Goal: Information Seeking & Learning: Learn about a topic

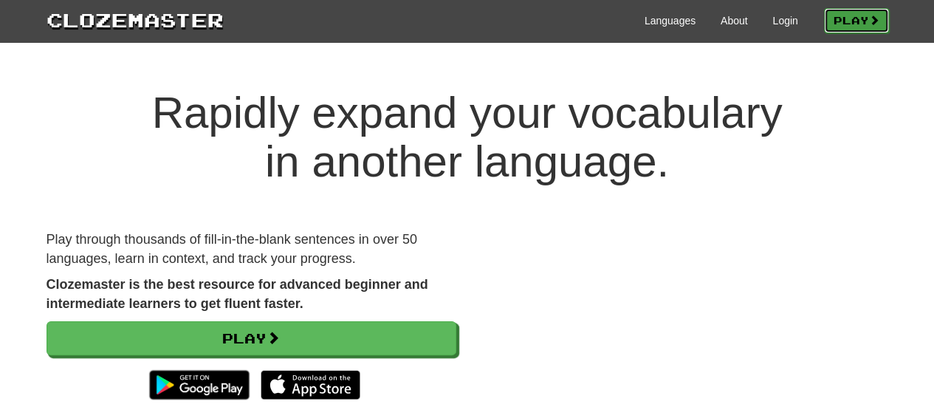
click at [870, 19] on span at bounding box center [874, 20] width 10 height 10
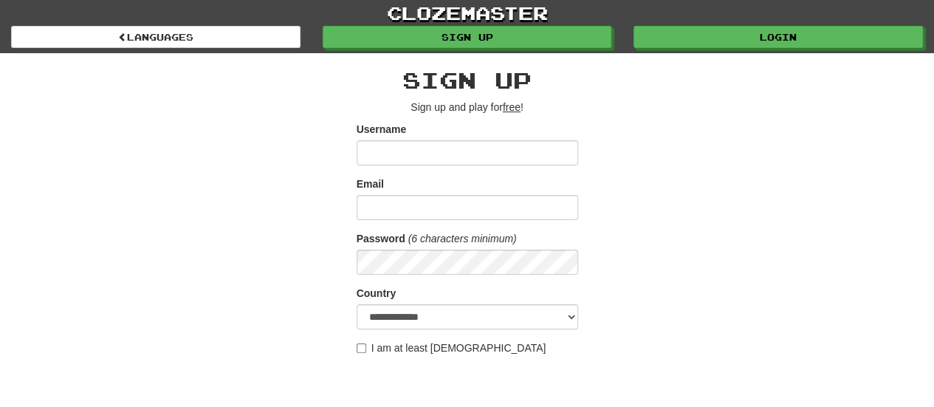
click at [550, 329] on form "**********" at bounding box center [468, 292] width 222 height 340
click at [553, 321] on select "**********" at bounding box center [468, 316] width 222 height 25
select select "**"
click at [357, 304] on select "**********" at bounding box center [468, 316] width 222 height 25
click at [511, 150] on input "Username" at bounding box center [468, 152] width 222 height 25
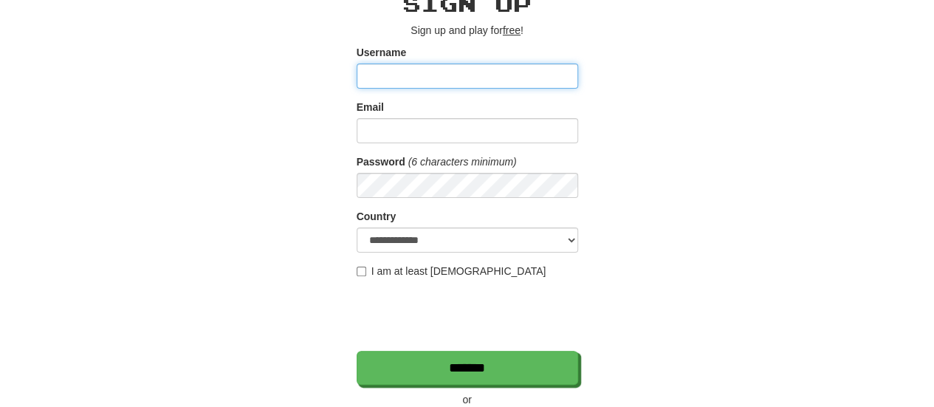
scroll to position [148, 0]
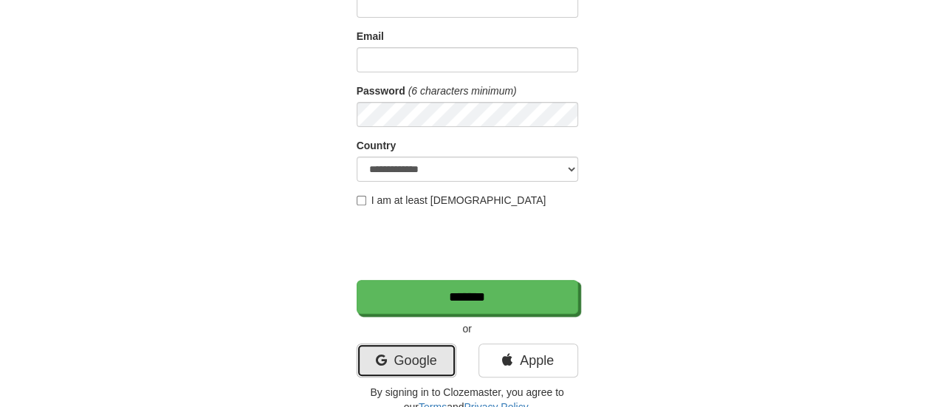
click at [397, 347] on link "Google" at bounding box center [407, 360] width 100 height 34
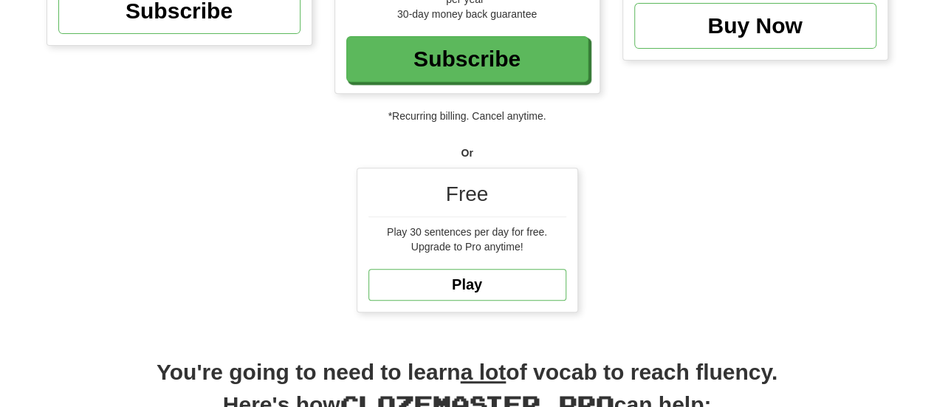
scroll to position [295, 0]
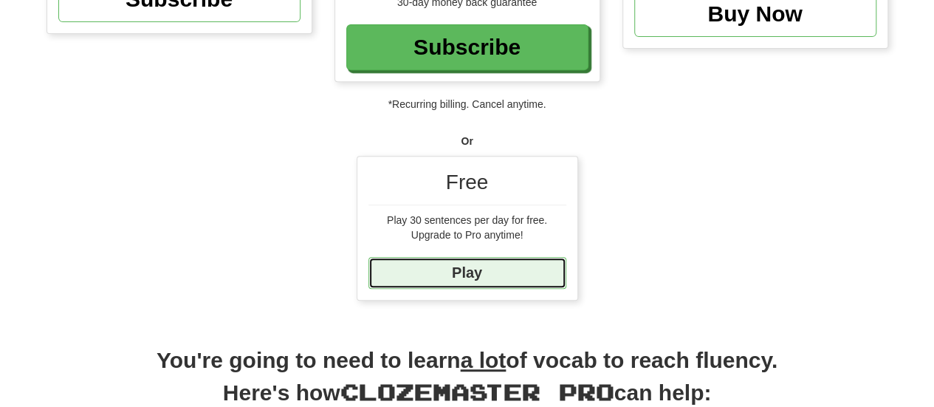
click at [503, 271] on link "Play" at bounding box center [468, 273] width 198 height 32
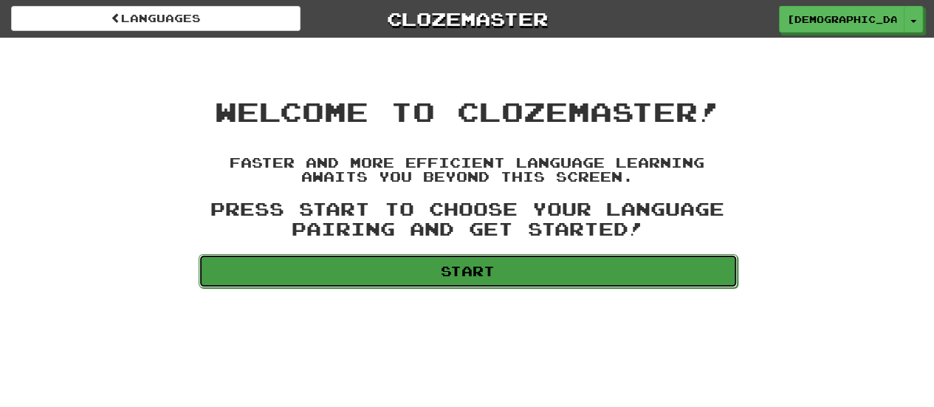
click at [500, 274] on link "Start" at bounding box center [468, 271] width 539 height 34
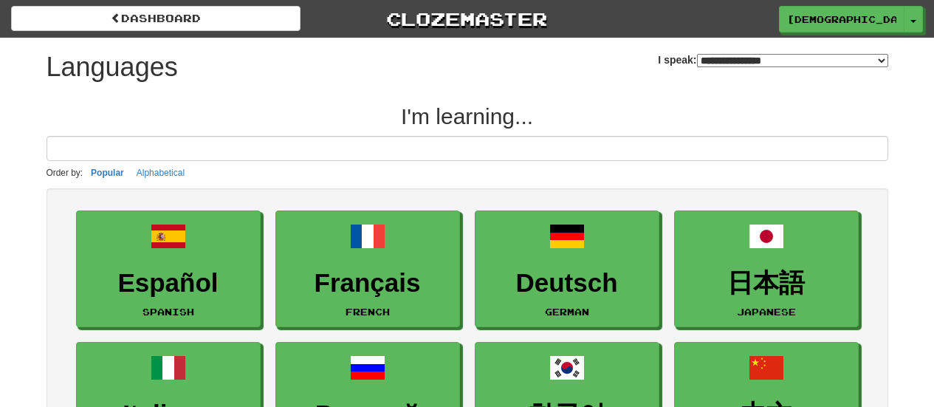
select select "*******"
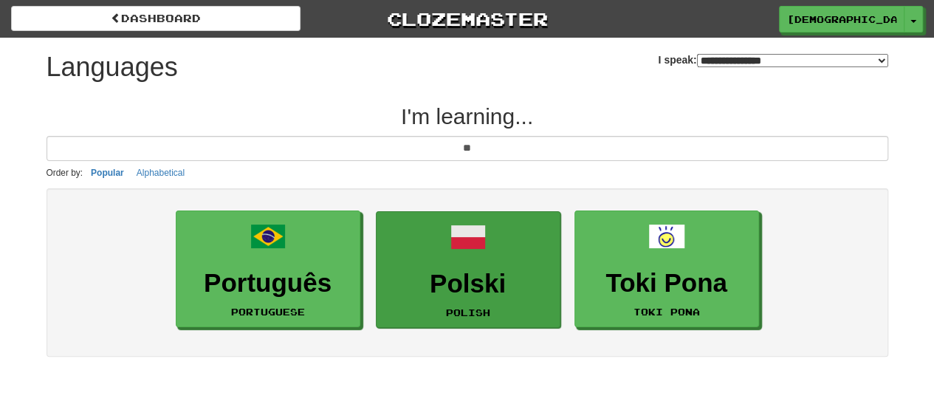
type input "**"
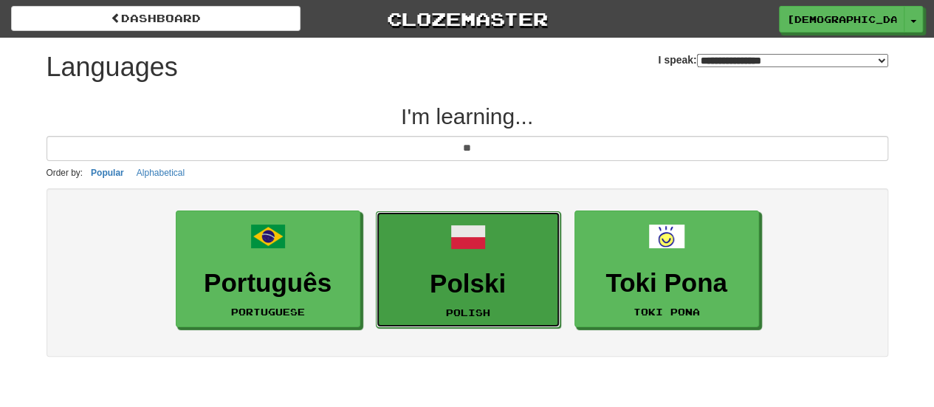
click at [501, 292] on h3 "Polski" at bounding box center [468, 284] width 168 height 29
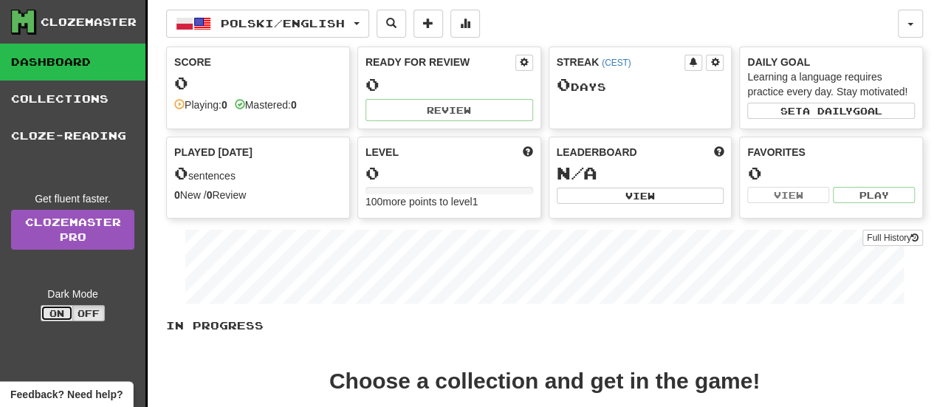
click at [61, 309] on button "On" at bounding box center [57, 313] width 33 height 16
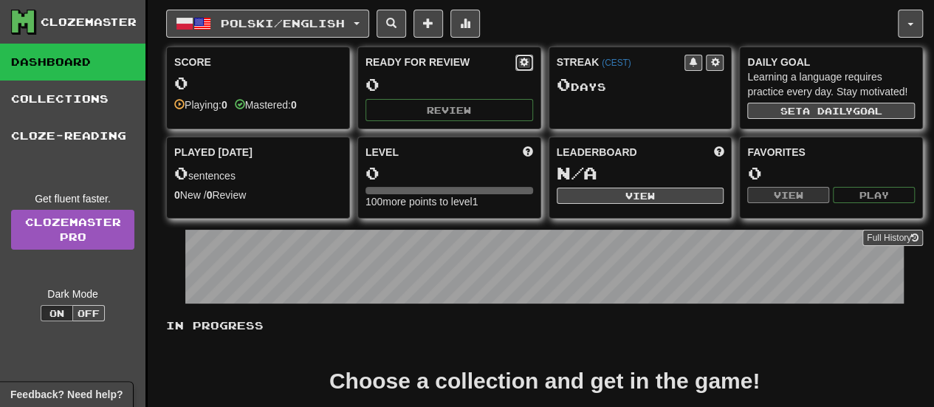
click at [525, 55] on button at bounding box center [525, 63] width 18 height 16
select select "*"
select select "**"
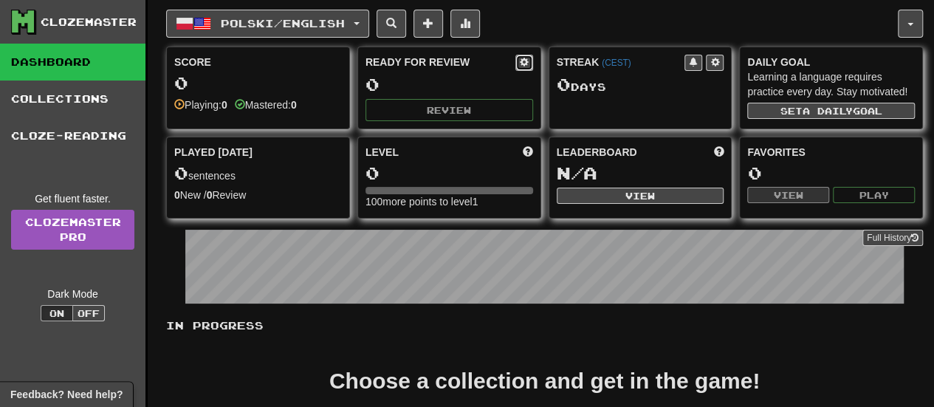
select select "***"
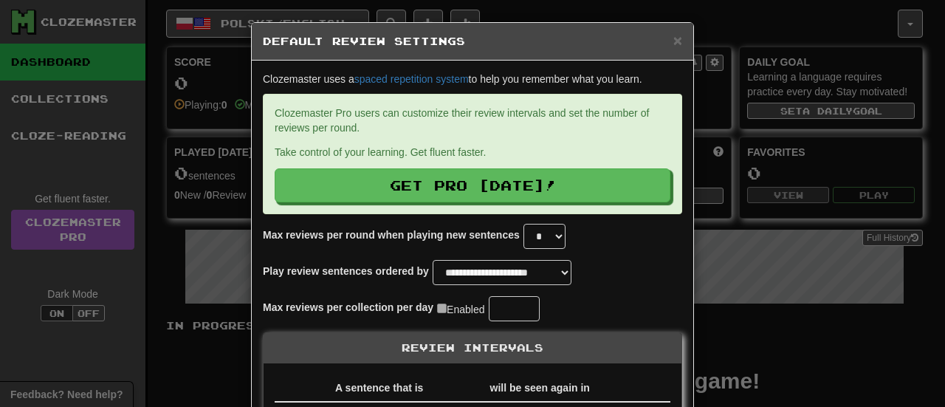
click at [666, 39] on h5 "Default Review Settings" at bounding box center [473, 41] width 420 height 15
click at [674, 39] on span "×" at bounding box center [678, 40] width 9 height 17
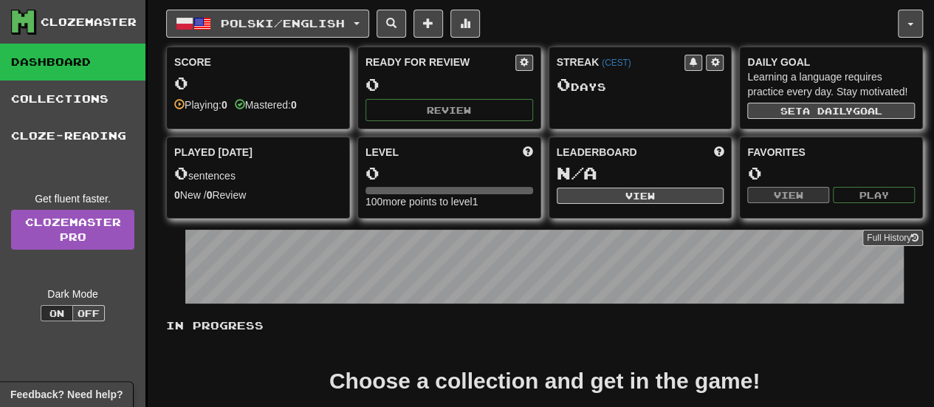
click at [179, 86] on div "0" at bounding box center [258, 83] width 168 height 18
click at [219, 103] on div "Playing: 0" at bounding box center [200, 105] width 53 height 15
click at [316, 113] on div "Score 0 Playing: 0 Mastered: 0" at bounding box center [258, 83] width 182 height 72
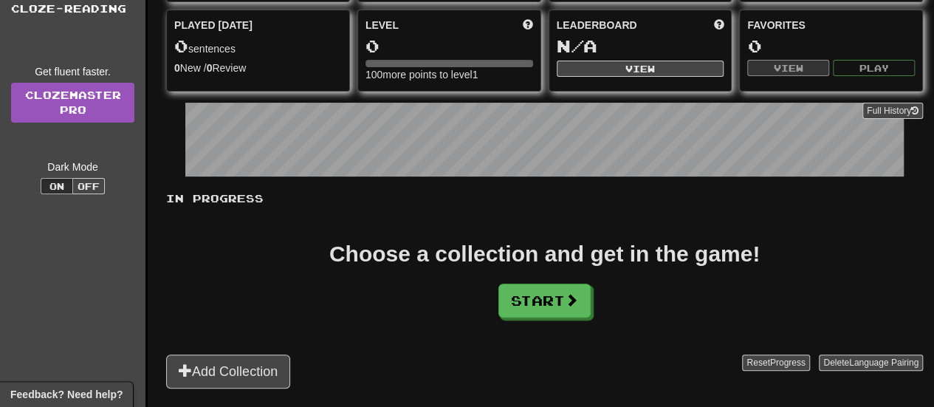
scroll to position [148, 0]
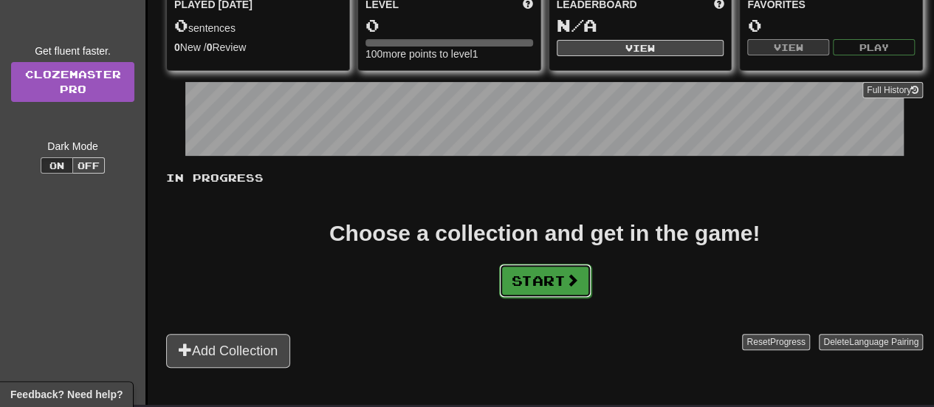
click at [562, 284] on button "Start" at bounding box center [545, 281] width 92 height 34
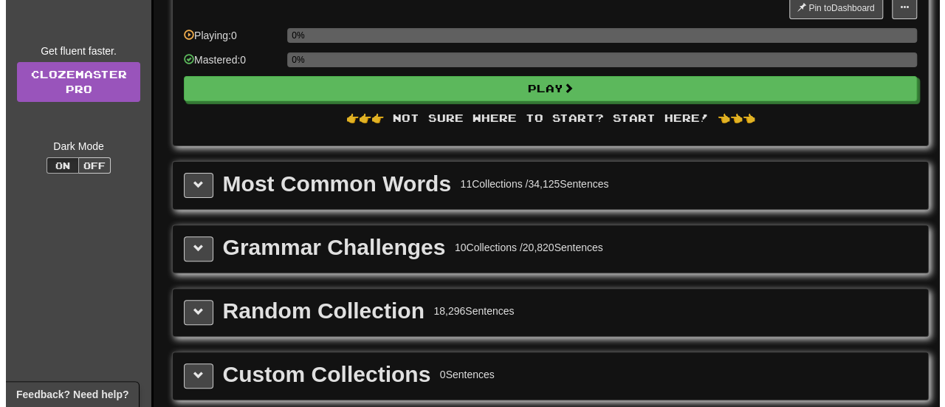
scroll to position [0, 0]
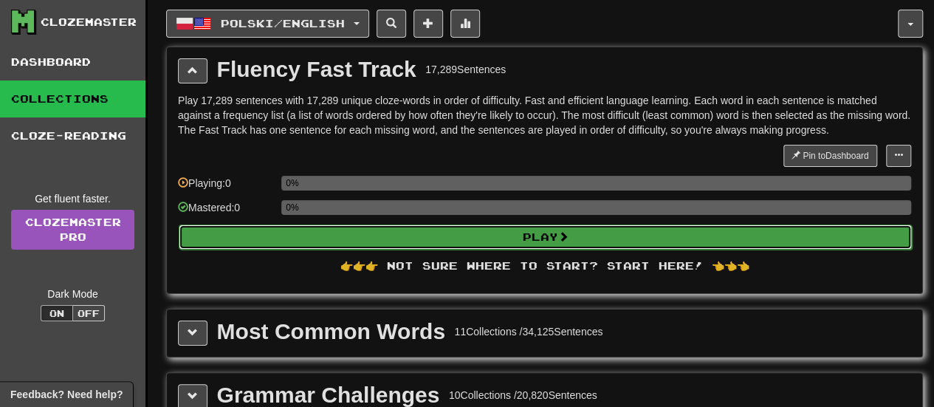
click at [497, 236] on button "Play" at bounding box center [545, 237] width 733 height 25
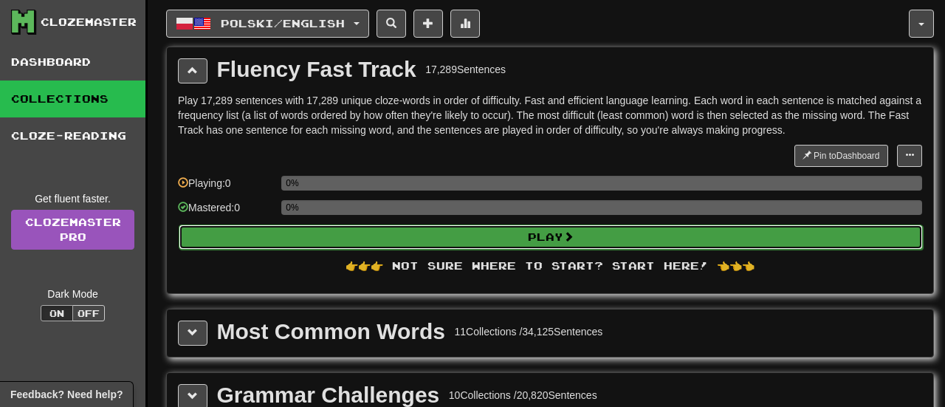
select select "**"
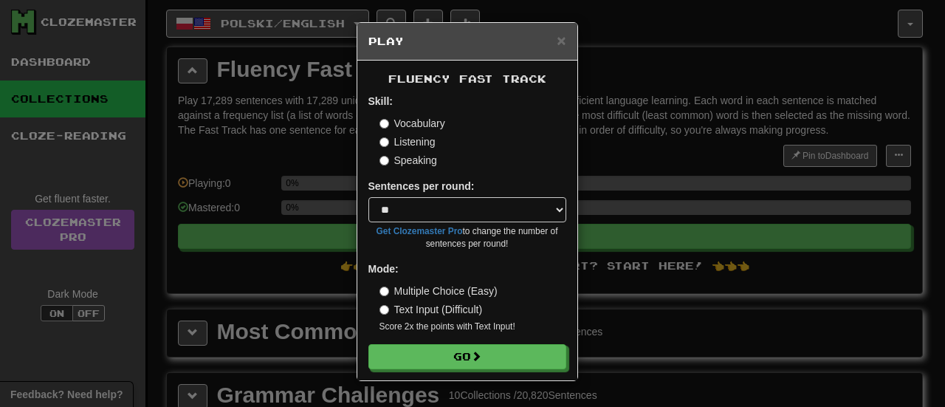
click at [425, 145] on label "Listening" at bounding box center [408, 141] width 56 height 15
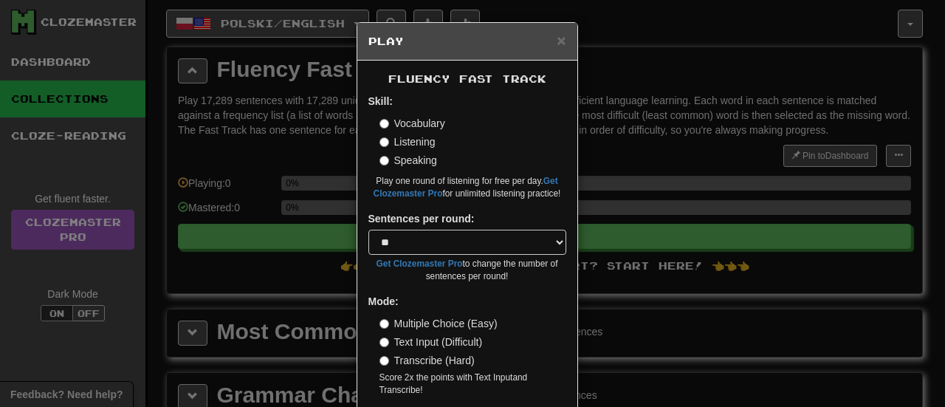
click at [417, 123] on label "Vocabulary" at bounding box center [413, 123] width 66 height 15
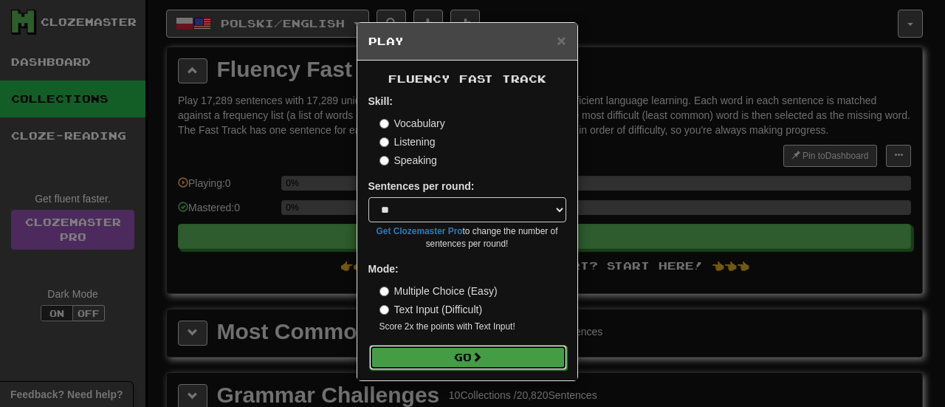
click at [482, 355] on span at bounding box center [477, 357] width 10 height 10
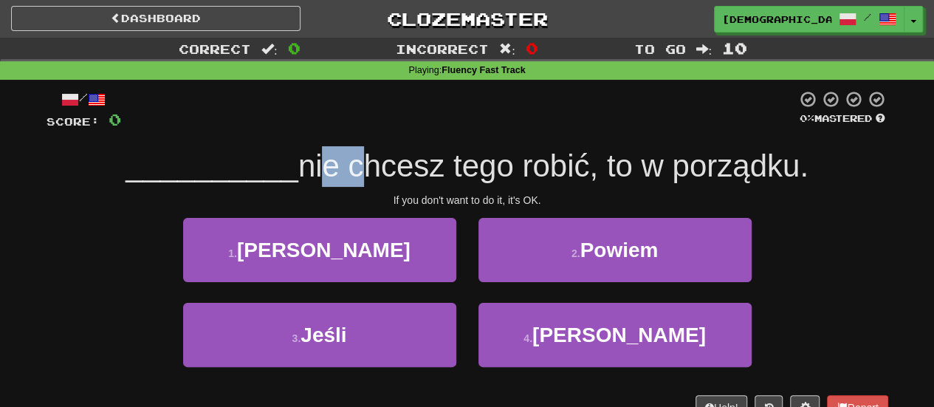
drag, startPoint x: 315, startPoint y: 172, endPoint x: 359, endPoint y: 172, distance: 43.6
click at [359, 172] on span "nie chcesz tego robić, to w porządku." at bounding box center [553, 165] width 510 height 35
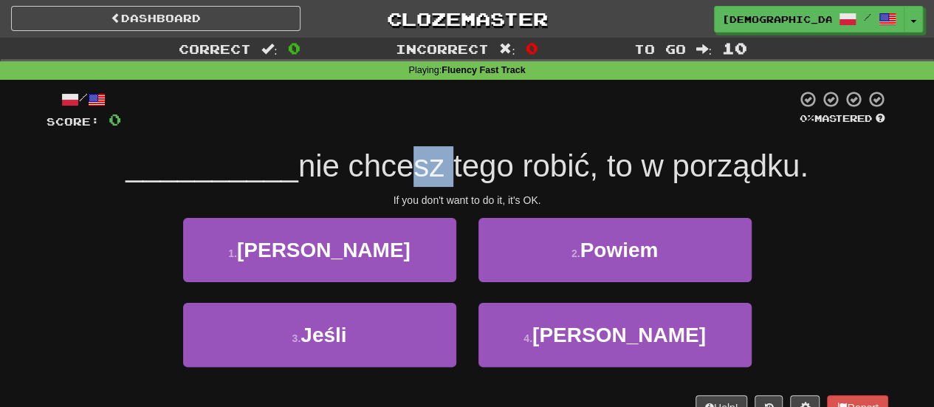
drag, startPoint x: 400, startPoint y: 170, endPoint x: 445, endPoint y: 169, distance: 45.1
click at [445, 169] on span "nie chcesz tego robić, to w porządku." at bounding box center [553, 165] width 510 height 35
drag, startPoint x: 494, startPoint y: 167, endPoint x: 532, endPoint y: 166, distance: 37.7
click at [527, 167] on span "nie chcesz tego robić, to w porządku." at bounding box center [553, 165] width 510 height 35
drag, startPoint x: 585, startPoint y: 166, endPoint x: 603, endPoint y: 166, distance: 17.7
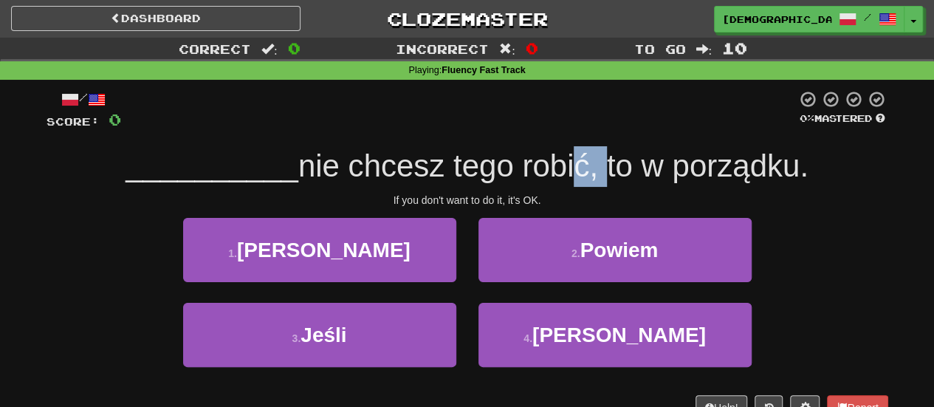
click at [603, 166] on span "nie chcesz tego robić, to w porządku." at bounding box center [553, 165] width 510 height 35
drag, startPoint x: 637, startPoint y: 171, endPoint x: 646, endPoint y: 171, distance: 8.9
click at [646, 171] on span "nie chcesz tego robić, to w porządku." at bounding box center [553, 165] width 510 height 35
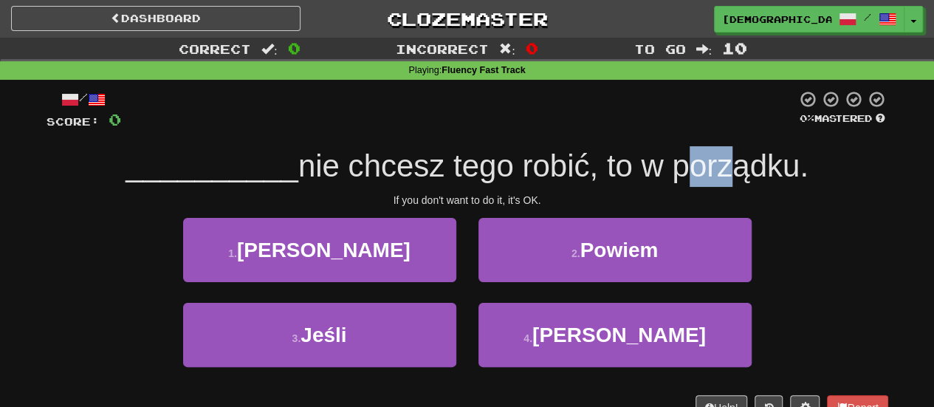
drag, startPoint x: 683, startPoint y: 171, endPoint x: 733, endPoint y: 171, distance: 50.2
click at [731, 171] on span "nie chcesz tego robić, to w porządku." at bounding box center [553, 165] width 510 height 35
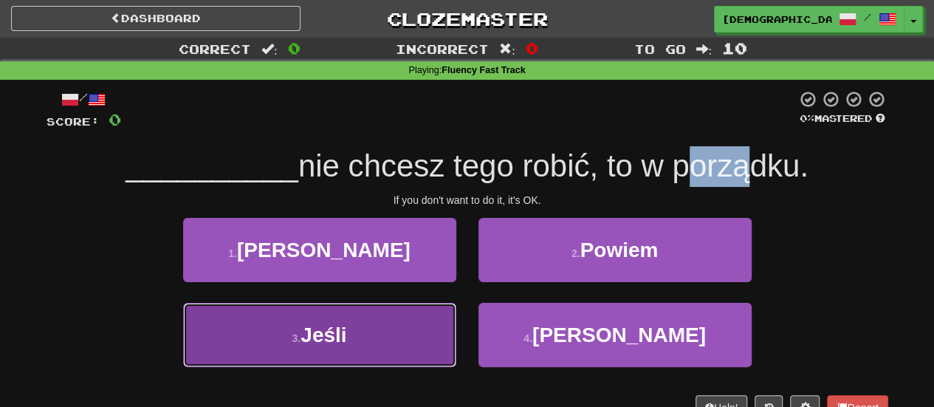
click at [397, 345] on button "3 . Jeśli" at bounding box center [319, 335] width 273 height 64
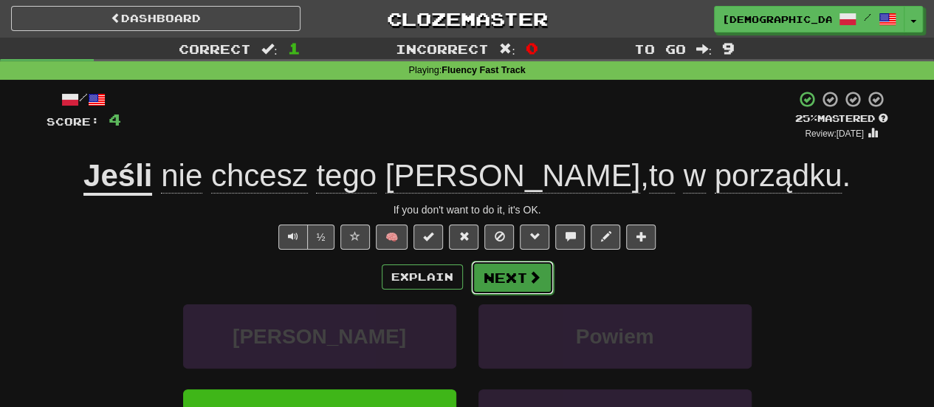
click at [504, 278] on button "Next" at bounding box center [512, 278] width 83 height 34
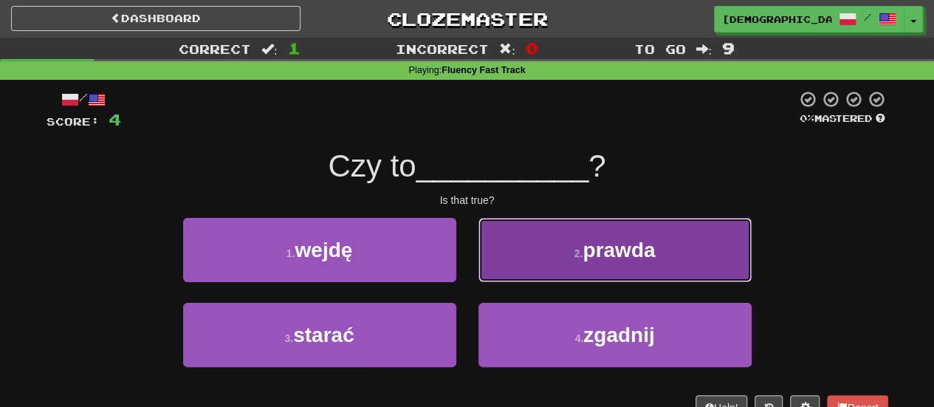
click at [648, 259] on span "prawda" at bounding box center [619, 250] width 72 height 23
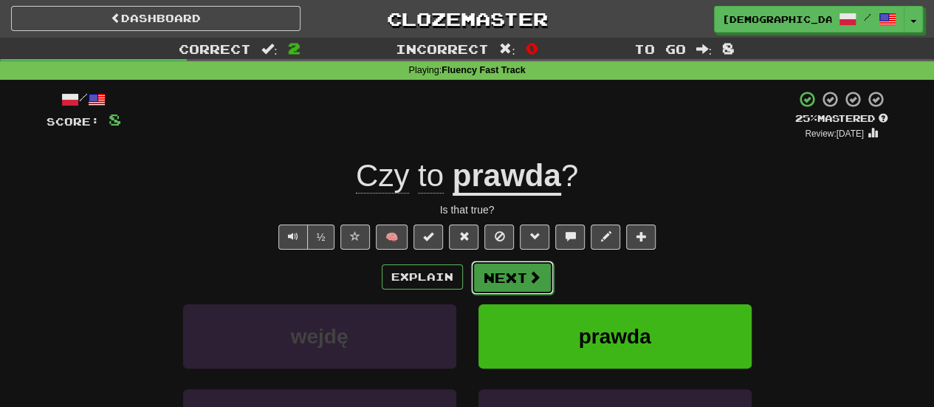
click at [536, 280] on span at bounding box center [534, 276] width 13 height 13
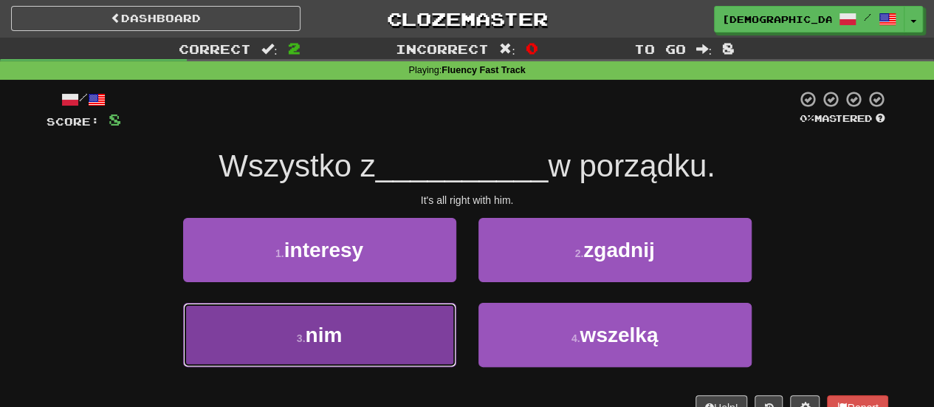
click at [392, 343] on button "3 . nim" at bounding box center [319, 335] width 273 height 64
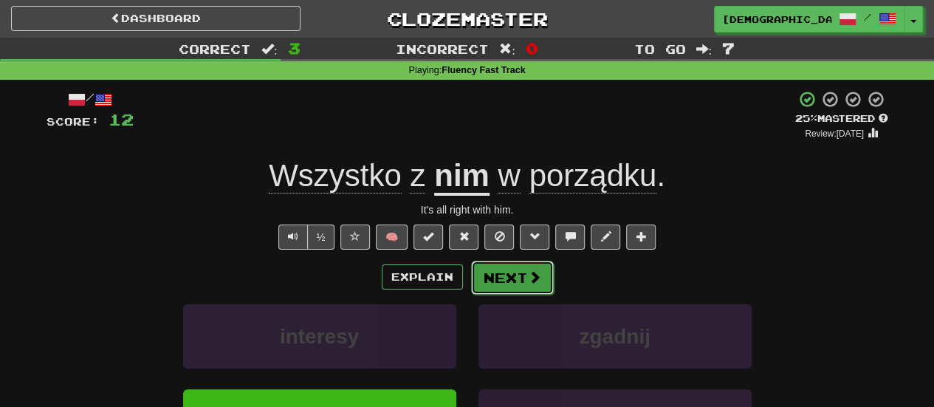
click at [503, 289] on button "Next" at bounding box center [512, 278] width 83 height 34
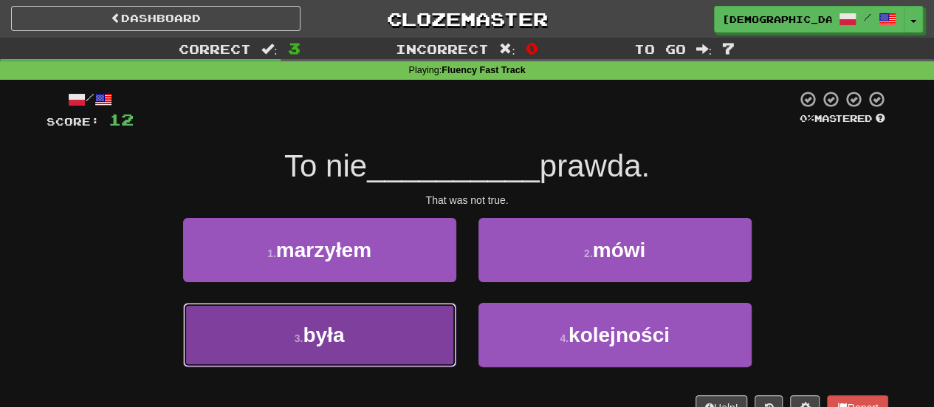
click at [358, 334] on button "3 . była" at bounding box center [319, 335] width 273 height 64
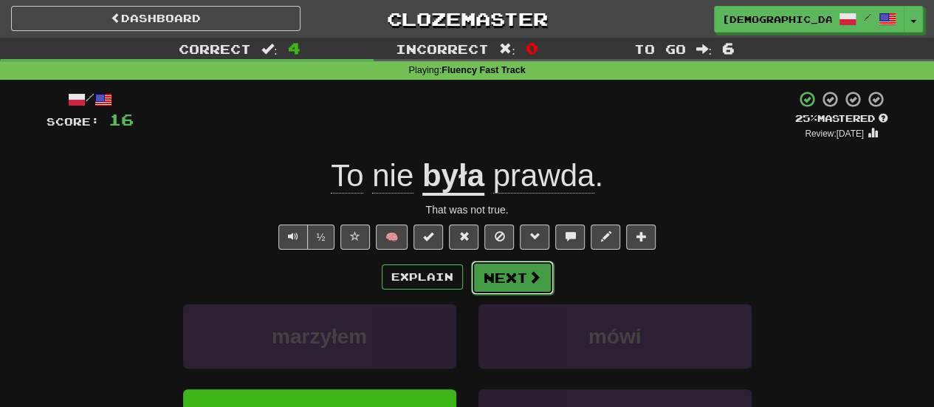
click at [530, 276] on span at bounding box center [534, 276] width 13 height 13
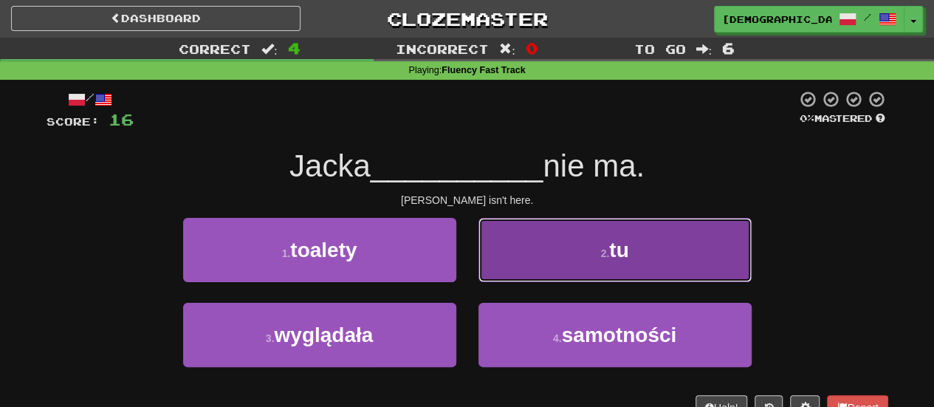
click at [494, 253] on button "2 . tu" at bounding box center [615, 250] width 273 height 64
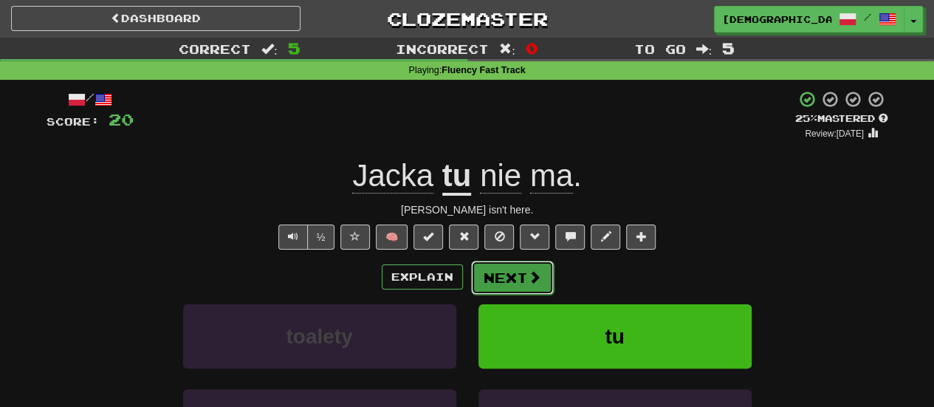
click at [523, 273] on button "Next" at bounding box center [512, 278] width 83 height 34
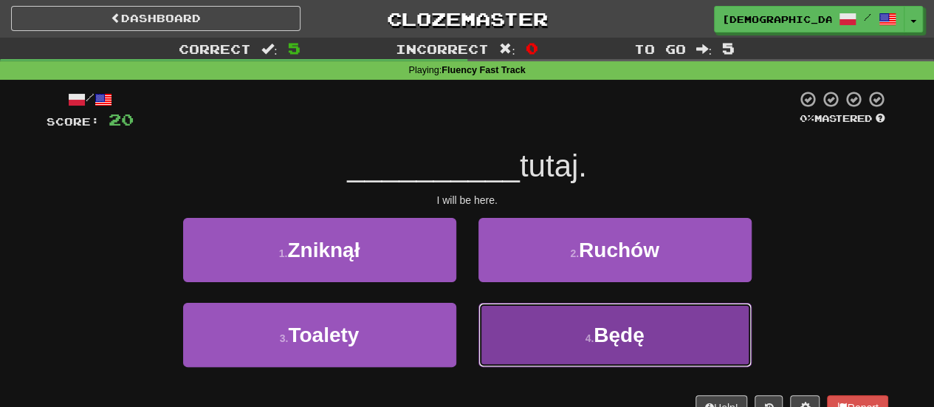
click at [564, 330] on button "4 . Będę" at bounding box center [615, 335] width 273 height 64
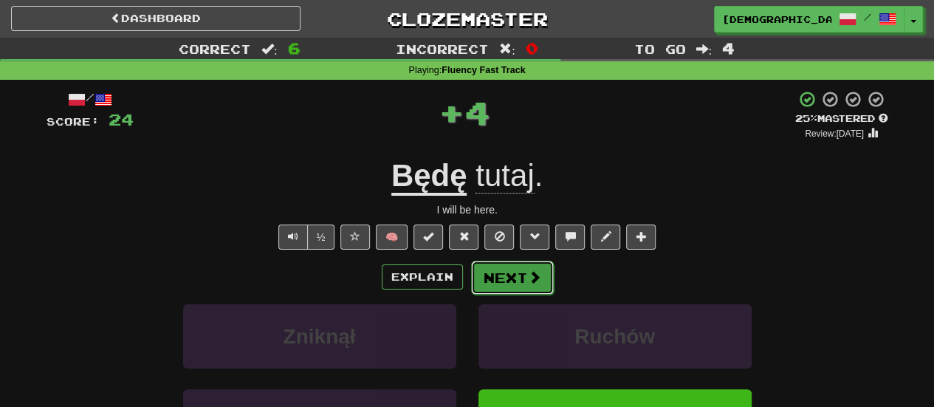
click at [499, 280] on button "Next" at bounding box center [512, 278] width 83 height 34
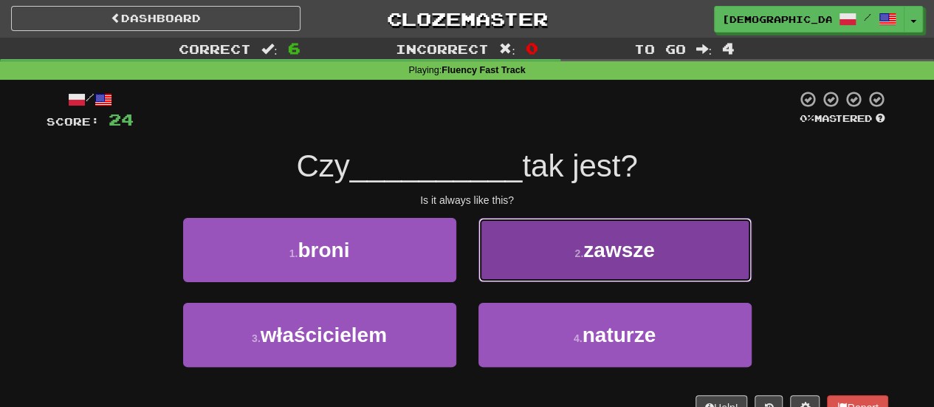
click at [529, 239] on button "2 . zawsze" at bounding box center [615, 250] width 273 height 64
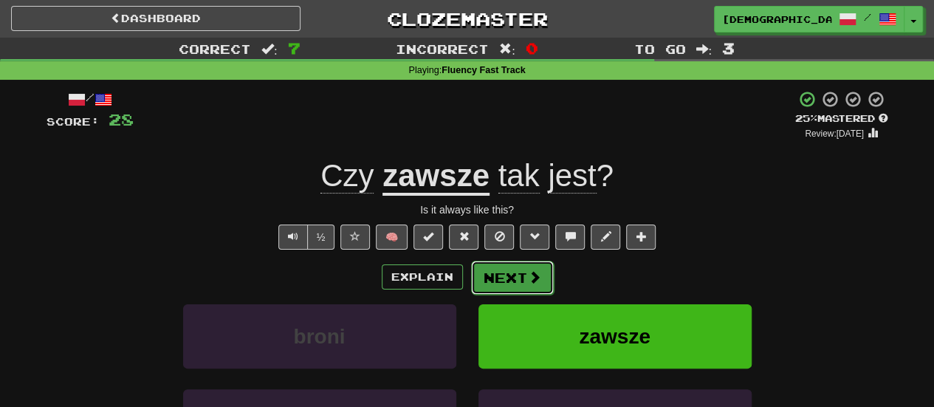
click at [511, 283] on button "Next" at bounding box center [512, 278] width 83 height 34
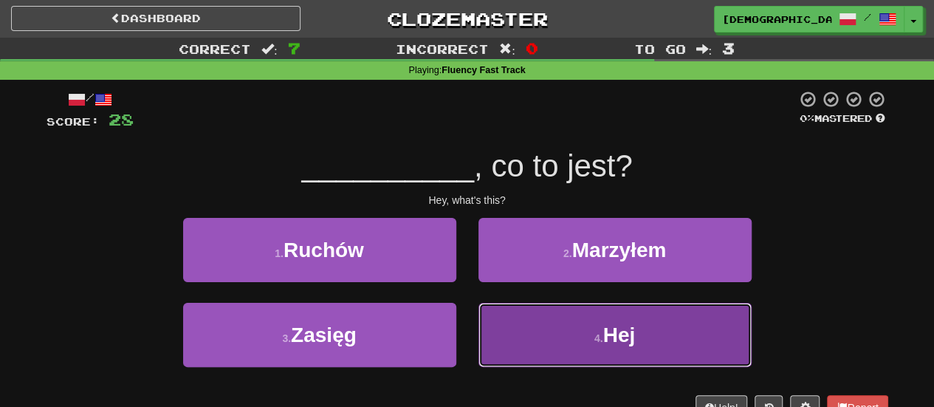
click at [526, 314] on button "4 . Hej" at bounding box center [615, 335] width 273 height 64
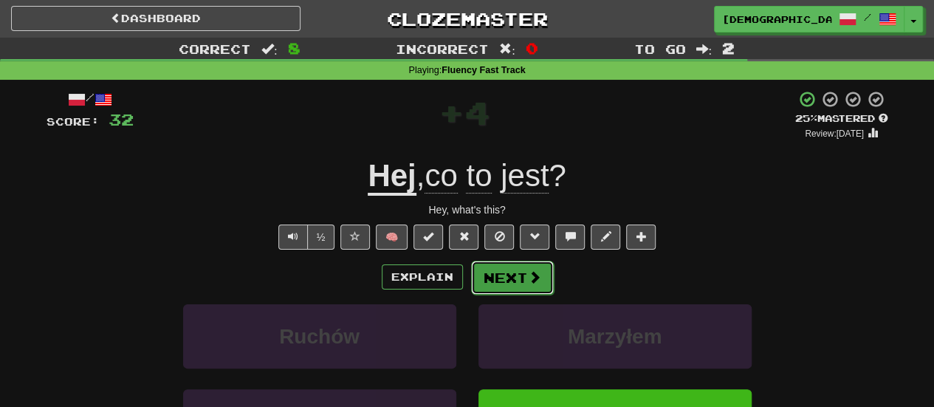
click at [515, 288] on button "Next" at bounding box center [512, 278] width 83 height 34
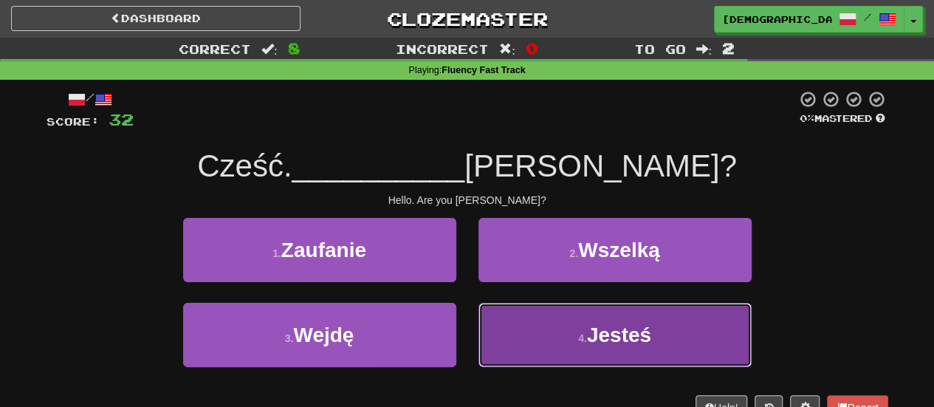
click at [578, 342] on small "4 ." at bounding box center [582, 338] width 9 height 12
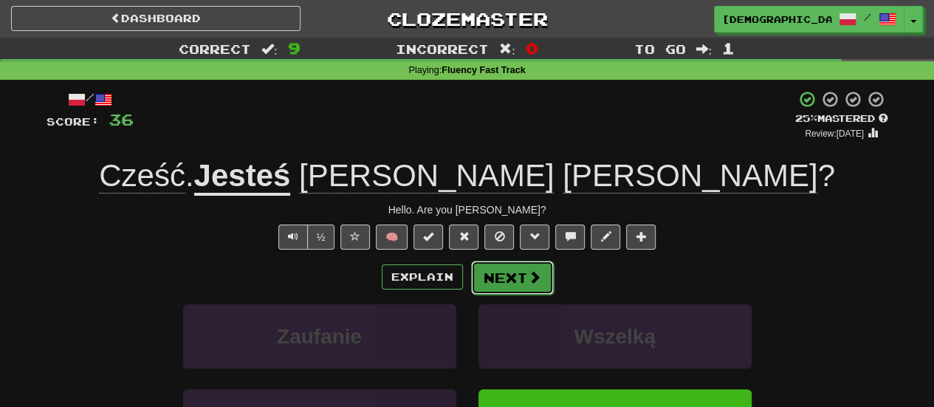
click at [518, 287] on button "Next" at bounding box center [512, 278] width 83 height 34
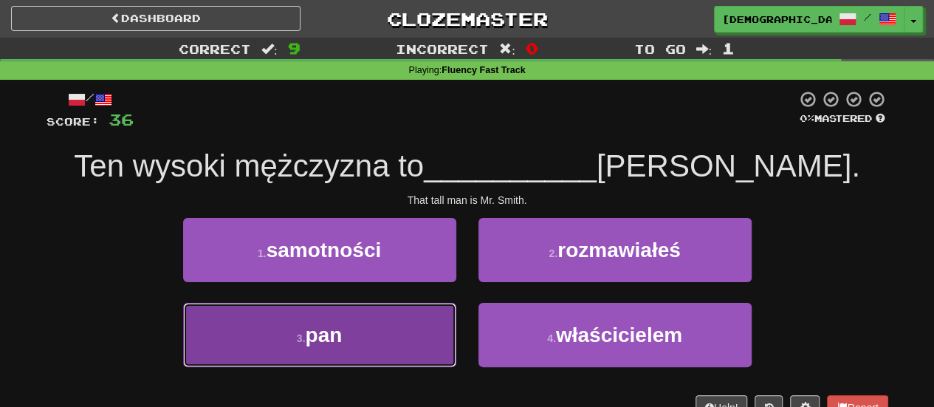
click at [374, 336] on button "3 . pan" at bounding box center [319, 335] width 273 height 64
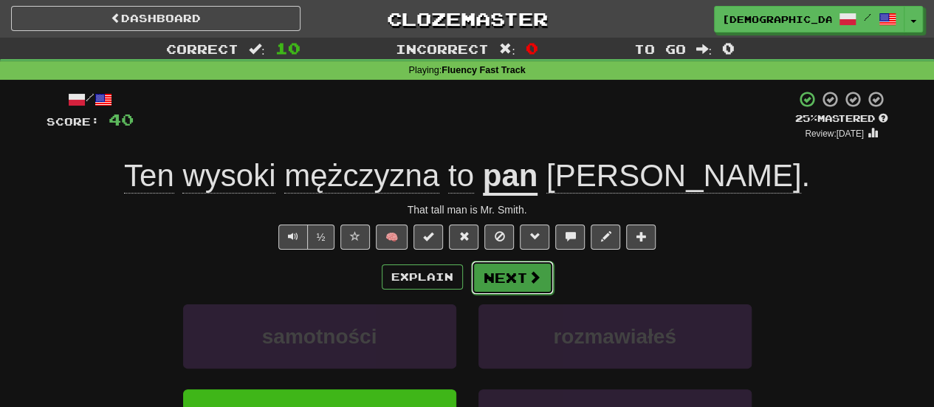
click at [502, 286] on button "Next" at bounding box center [512, 278] width 83 height 34
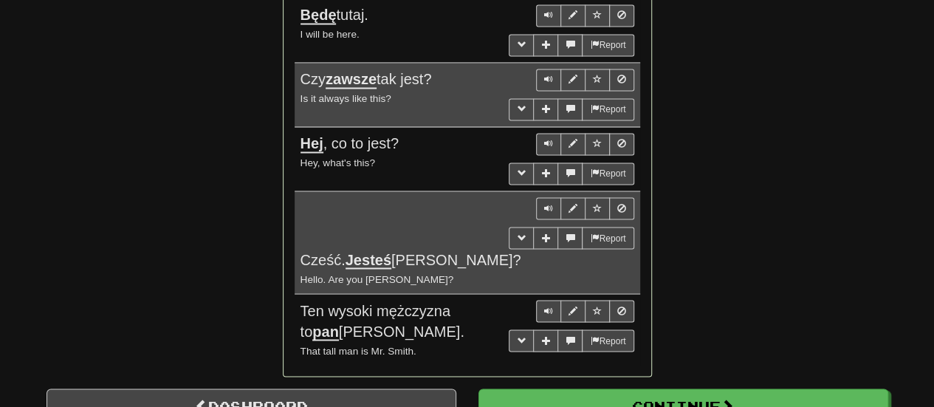
scroll to position [1182, 0]
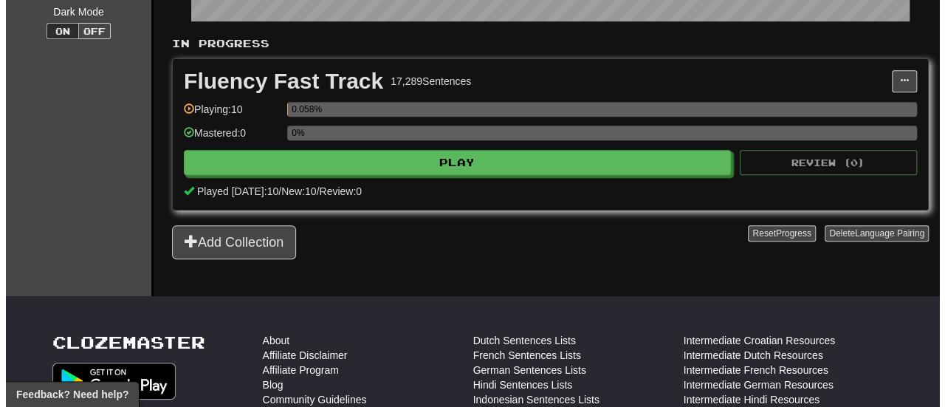
scroll to position [295, 0]
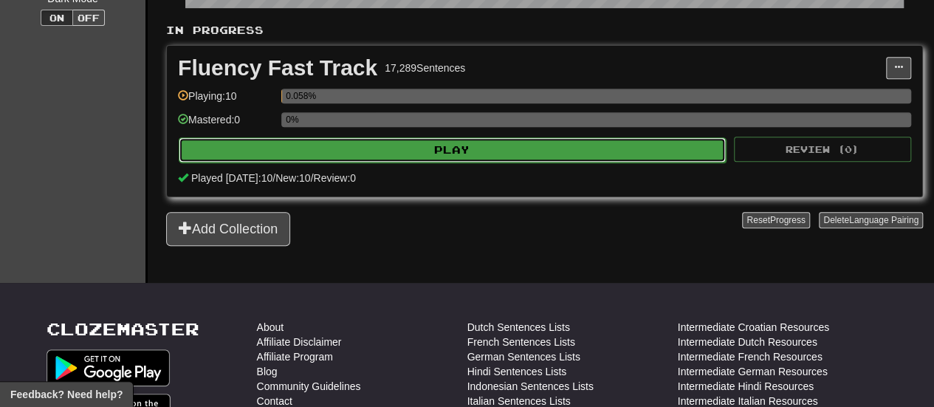
click at [465, 149] on button "Play" at bounding box center [452, 149] width 547 height 25
select select "**"
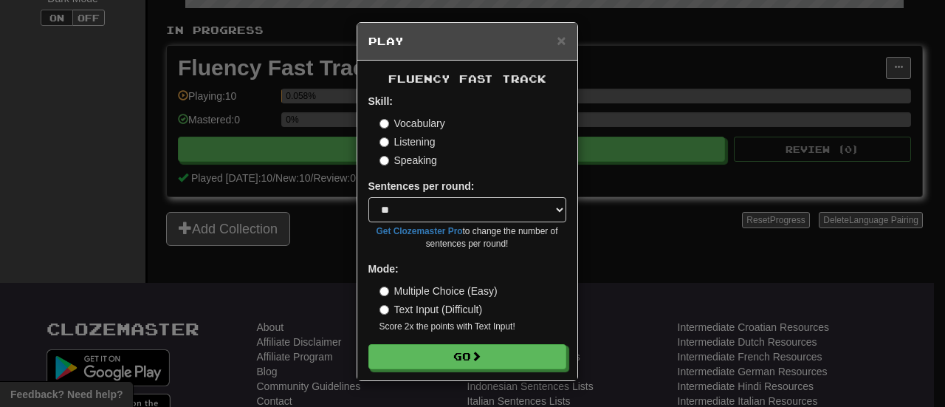
click at [416, 143] on label "Listening" at bounding box center [408, 141] width 56 height 15
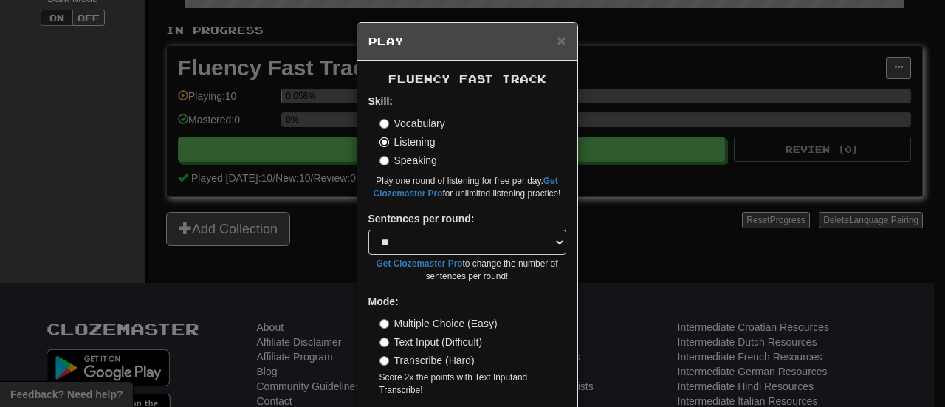
scroll to position [58, 0]
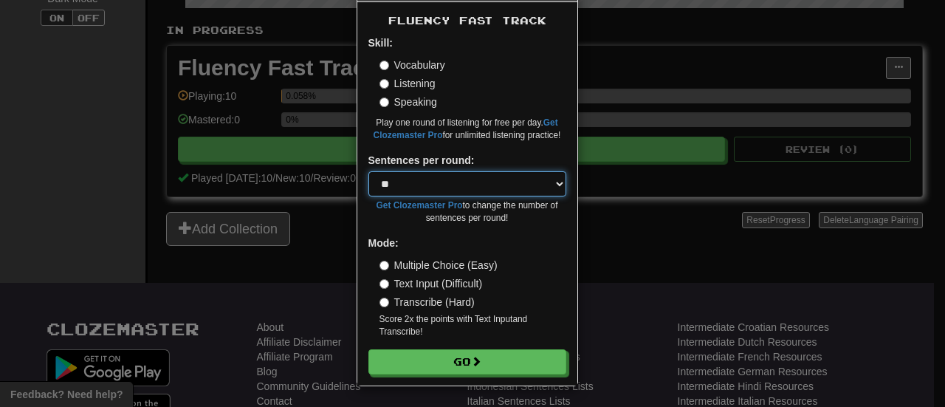
click at [516, 184] on select "* ** ** ** ** ** *** ********" at bounding box center [468, 183] width 198 height 25
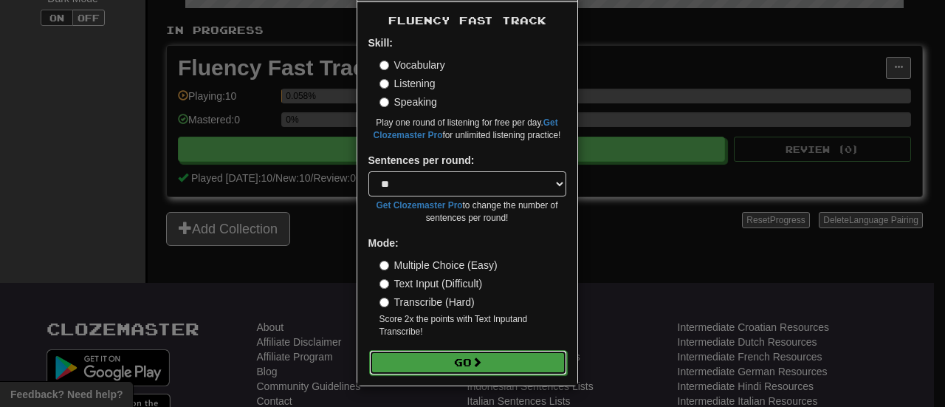
click at [480, 364] on button "Go" at bounding box center [468, 362] width 198 height 25
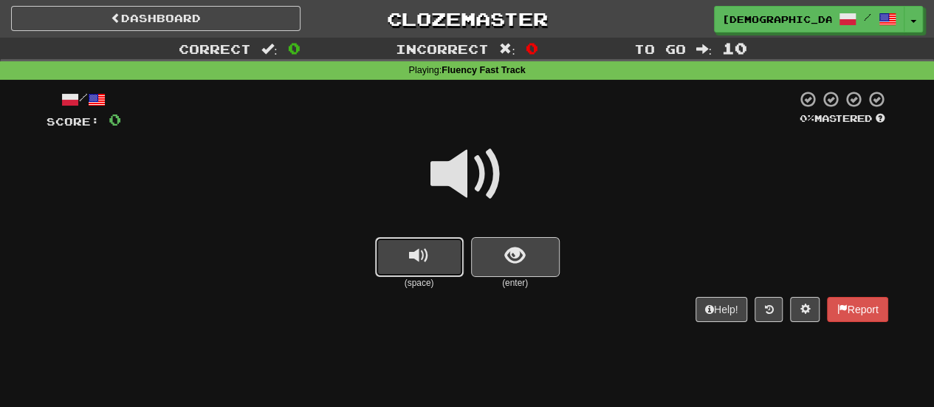
click at [449, 251] on button "replay audio" at bounding box center [419, 257] width 89 height 40
click at [495, 258] on button "show sentence" at bounding box center [515, 257] width 89 height 40
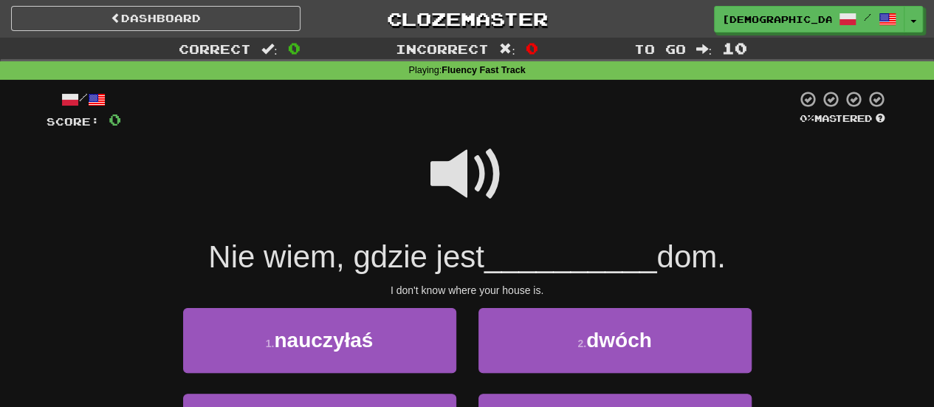
scroll to position [74, 0]
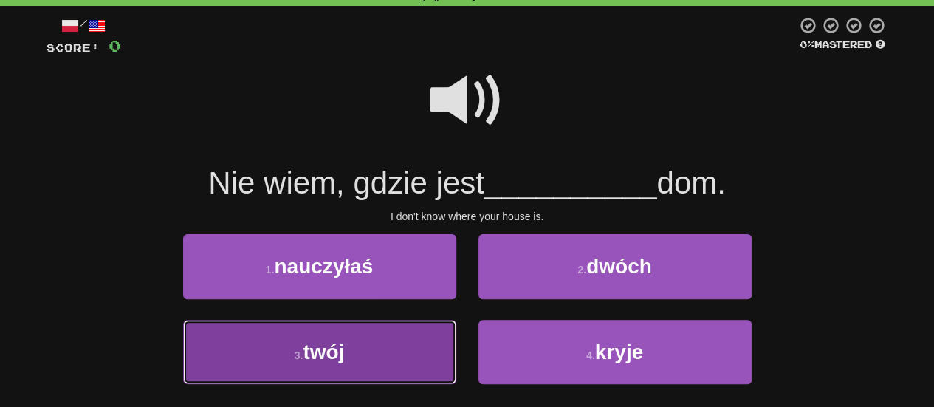
click at [392, 343] on button "3 . twój" at bounding box center [319, 352] width 273 height 64
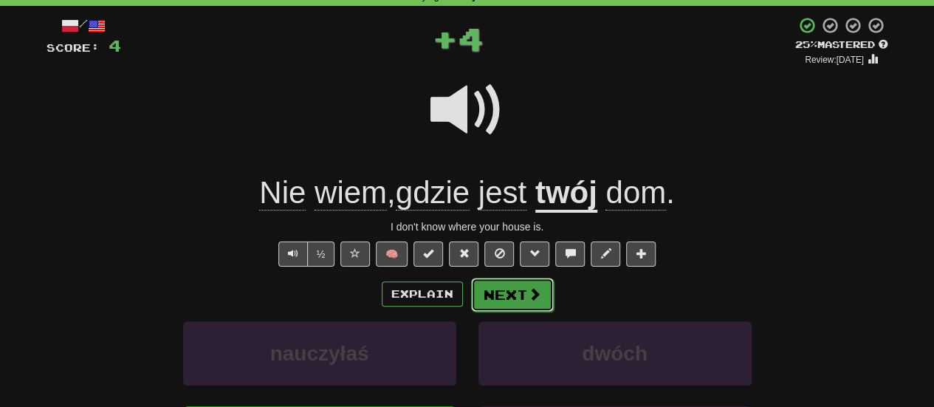
click at [529, 287] on span at bounding box center [534, 293] width 13 height 13
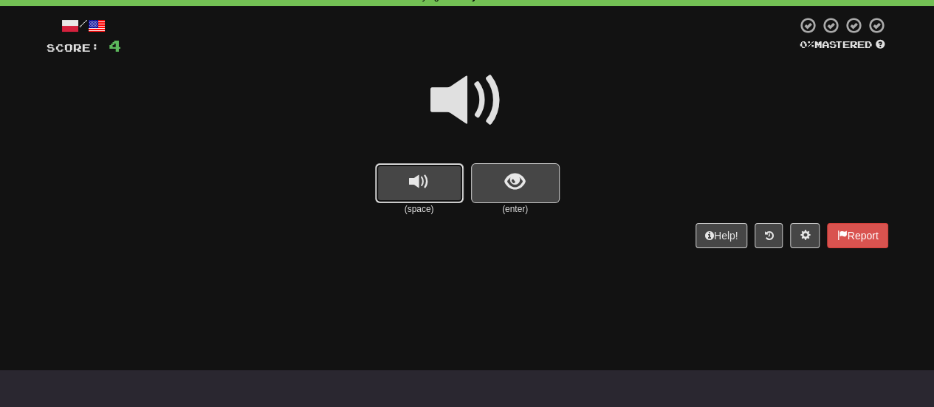
click at [442, 168] on button "replay audio" at bounding box center [419, 183] width 89 height 40
click at [512, 191] on span "show sentence" at bounding box center [515, 182] width 20 height 20
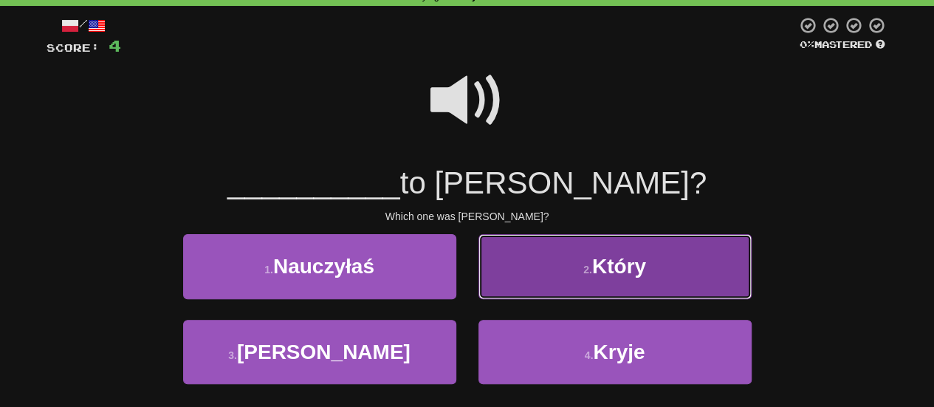
click at [592, 274] on small "2 ." at bounding box center [588, 270] width 9 height 12
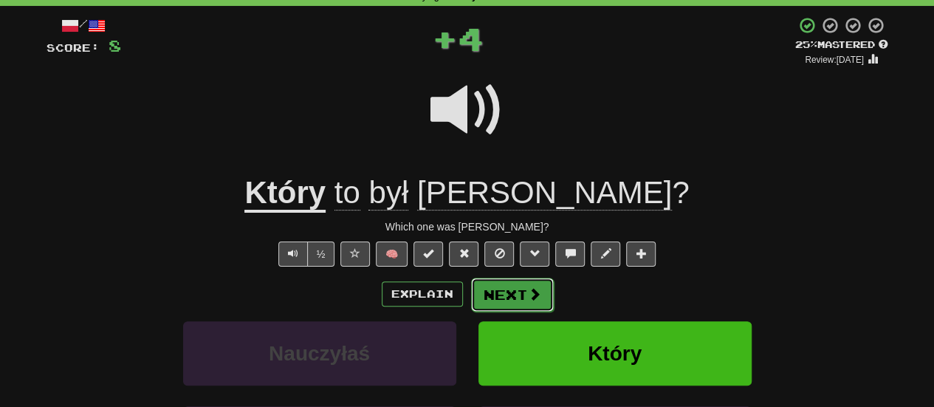
click at [512, 297] on button "Next" at bounding box center [512, 295] width 83 height 34
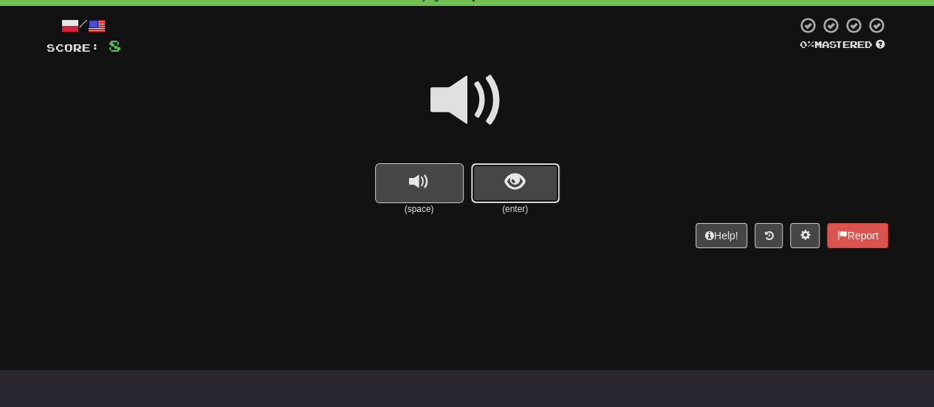
click at [512, 175] on span "show sentence" at bounding box center [515, 182] width 20 height 20
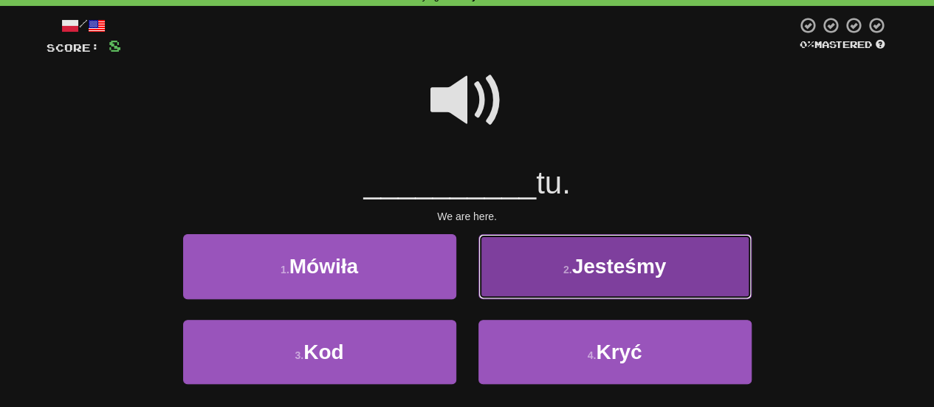
click at [566, 285] on button "2 . Jesteśmy" at bounding box center [615, 266] width 273 height 64
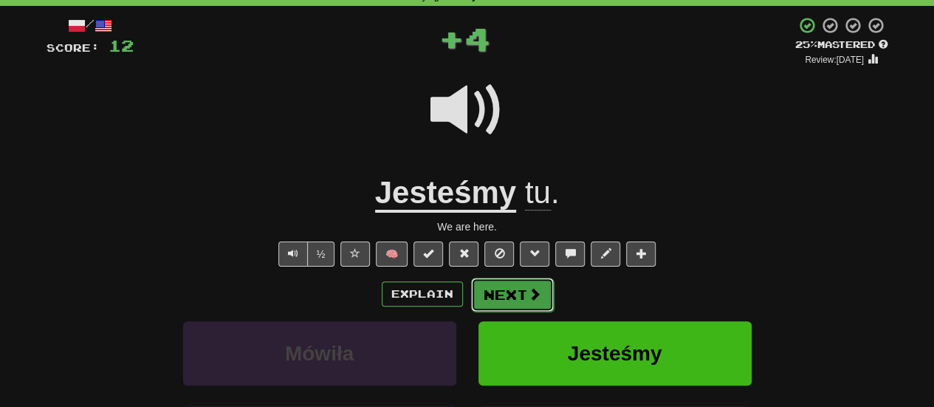
click at [520, 290] on button "Next" at bounding box center [512, 295] width 83 height 34
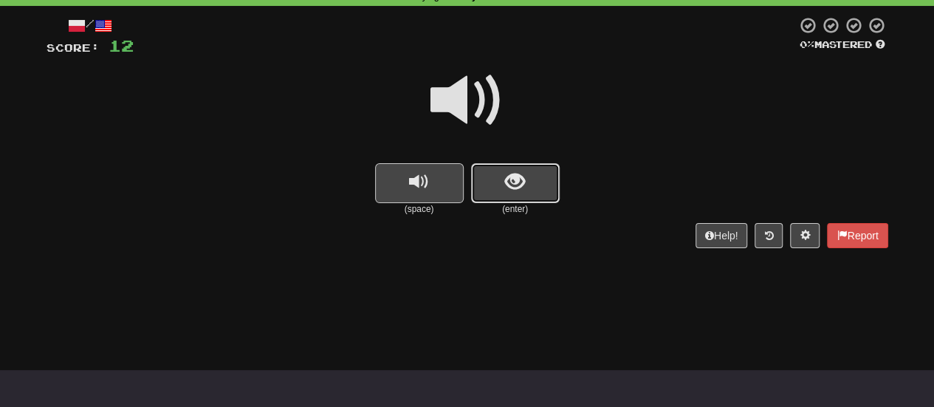
click at [493, 181] on button "show sentence" at bounding box center [515, 183] width 89 height 40
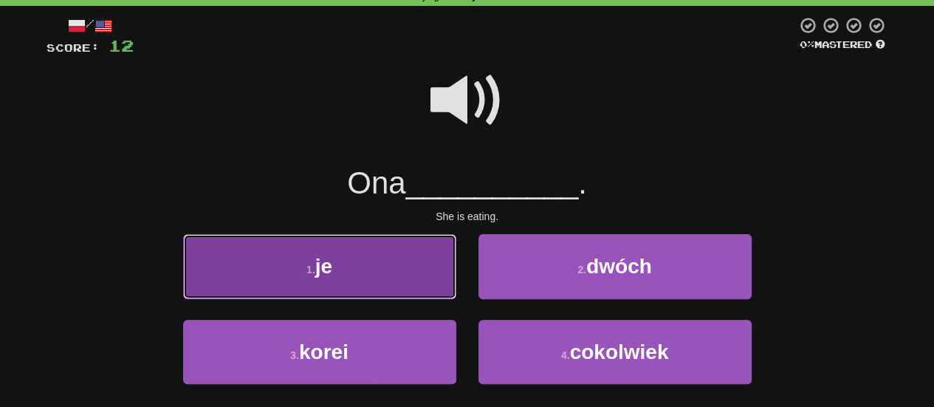
click at [428, 265] on button "1 . je" at bounding box center [319, 266] width 273 height 64
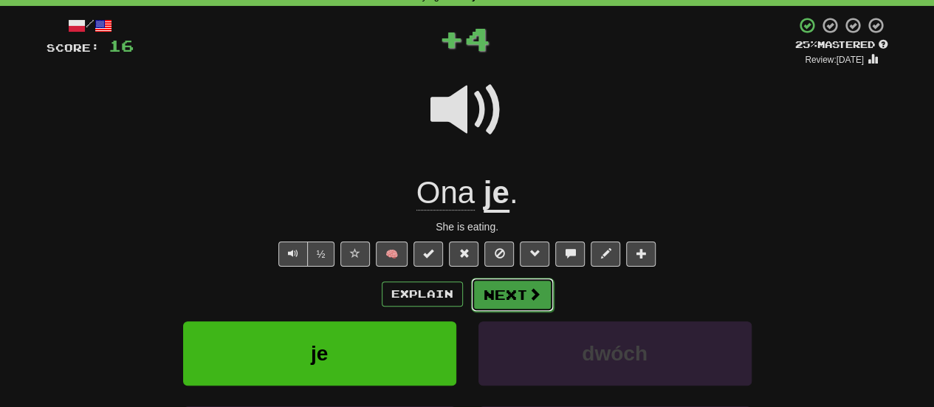
click at [501, 302] on button "Next" at bounding box center [512, 295] width 83 height 34
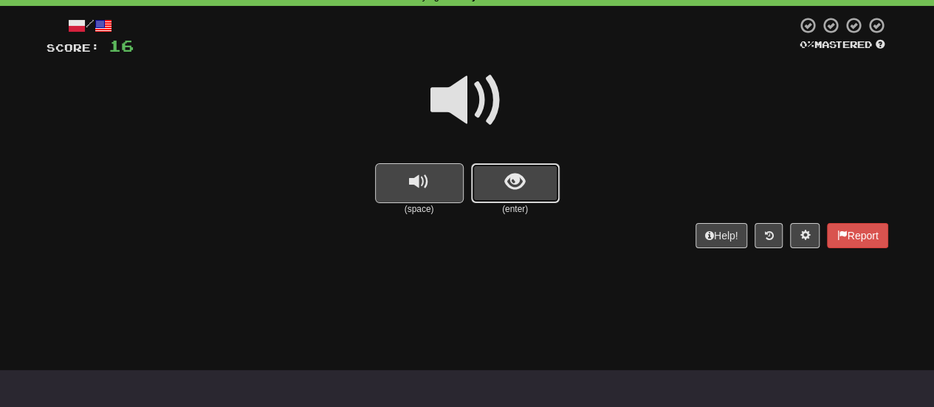
click at [519, 177] on span "show sentence" at bounding box center [515, 182] width 20 height 20
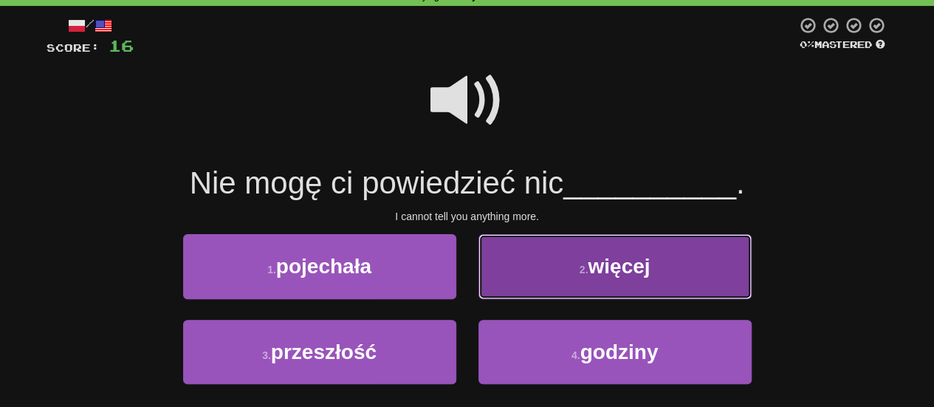
click at [547, 278] on button "2 . więcej" at bounding box center [615, 266] width 273 height 64
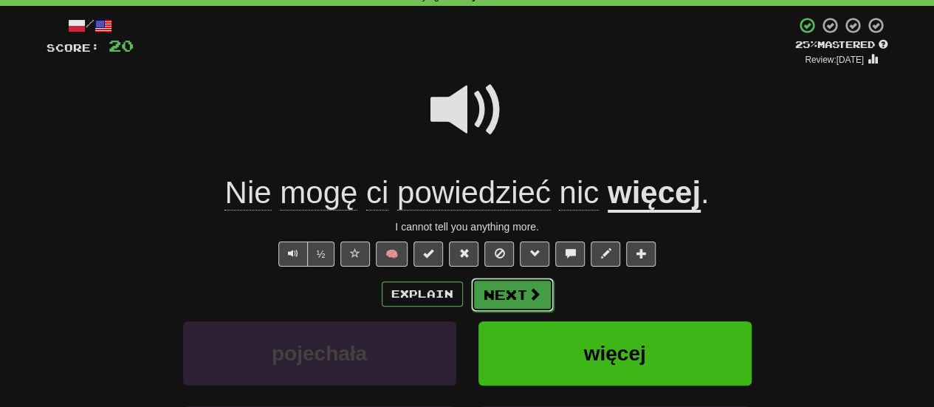
click at [510, 285] on button "Next" at bounding box center [512, 295] width 83 height 34
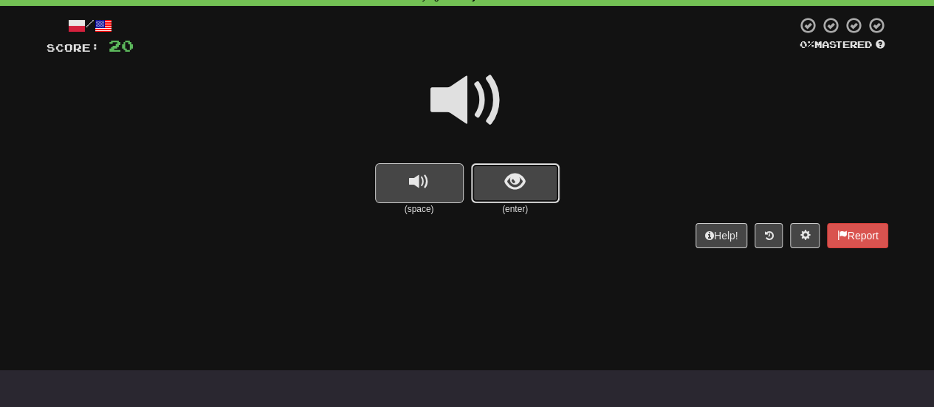
click at [510, 199] on button "show sentence" at bounding box center [515, 183] width 89 height 40
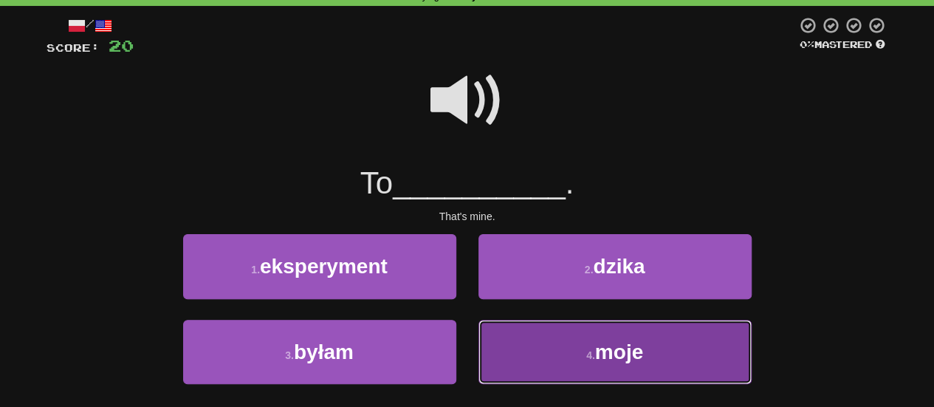
click at [517, 338] on button "4 . moje" at bounding box center [615, 352] width 273 height 64
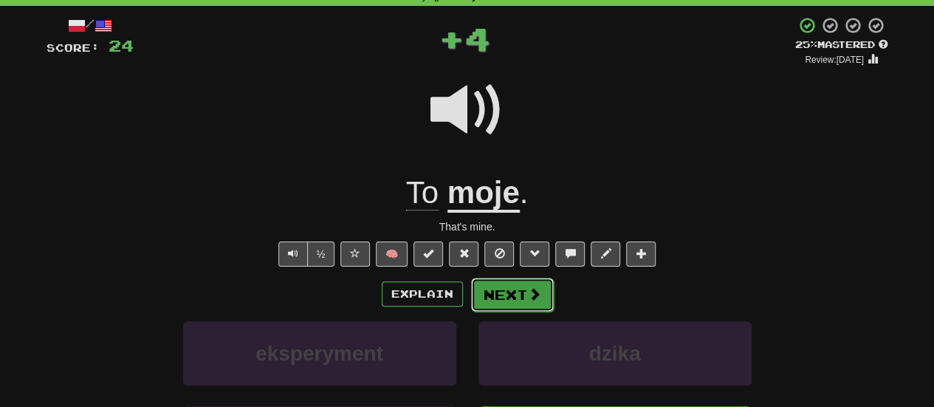
click at [508, 290] on button "Next" at bounding box center [512, 295] width 83 height 34
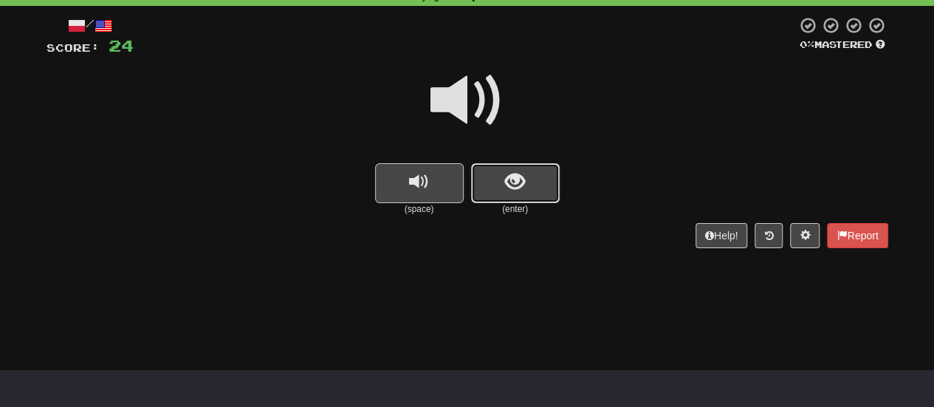
click at [530, 191] on button "show sentence" at bounding box center [515, 183] width 89 height 40
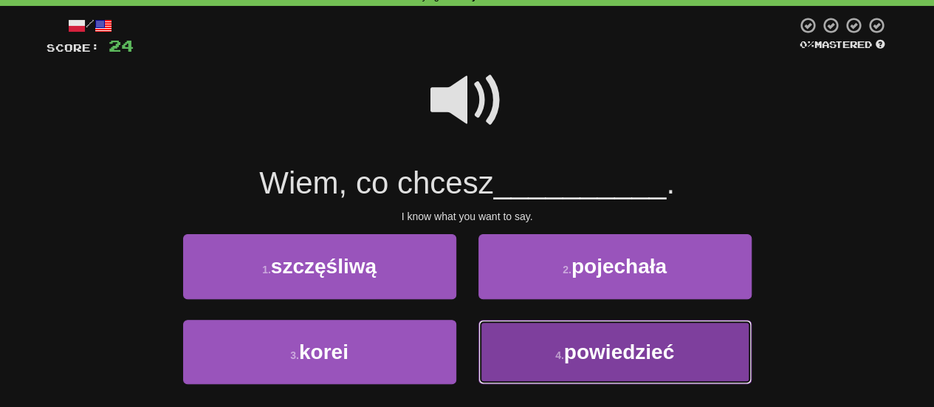
click at [582, 355] on span "powiedzieć" at bounding box center [619, 352] width 110 height 23
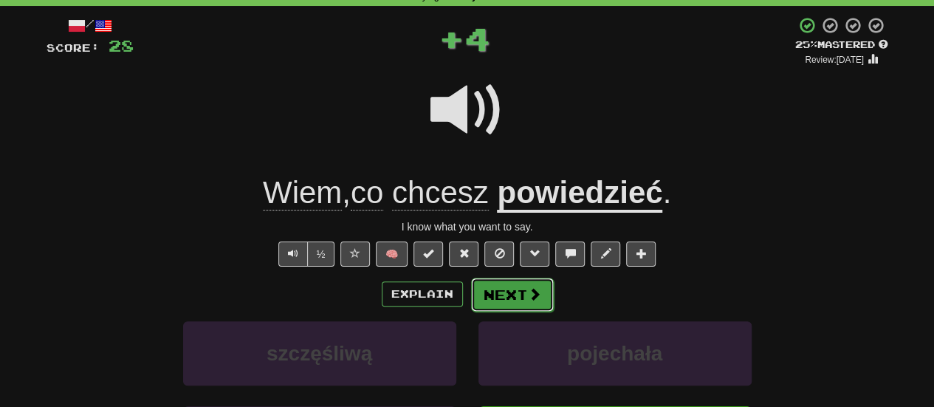
click at [535, 293] on span at bounding box center [534, 293] width 13 height 13
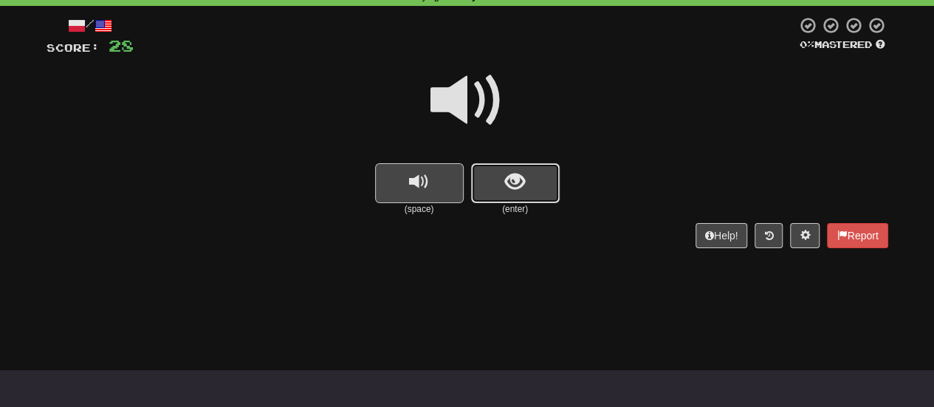
click at [536, 194] on button "show sentence" at bounding box center [515, 183] width 89 height 40
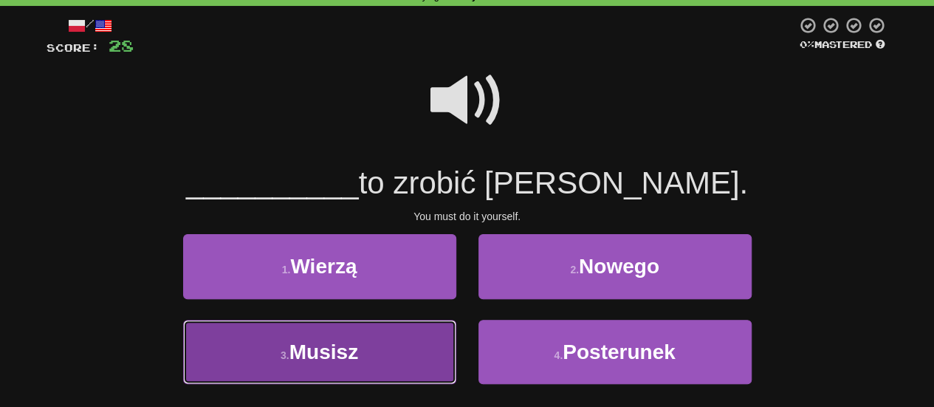
click at [371, 363] on button "3 . Musisz" at bounding box center [319, 352] width 273 height 64
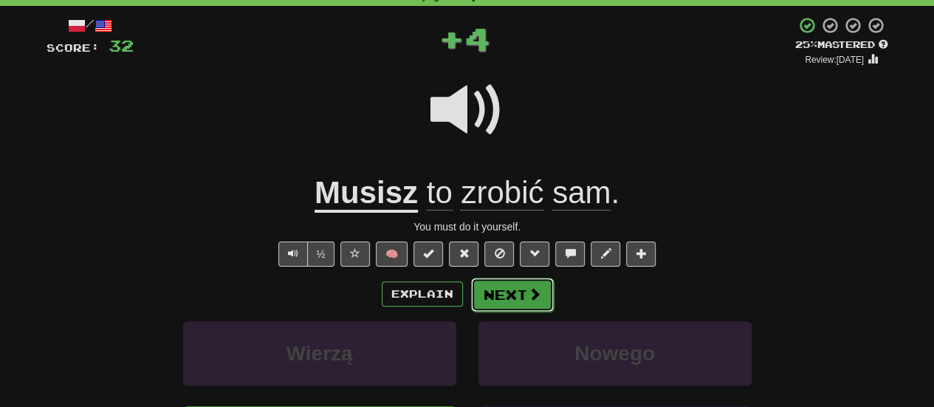
click at [511, 298] on button "Next" at bounding box center [512, 295] width 83 height 34
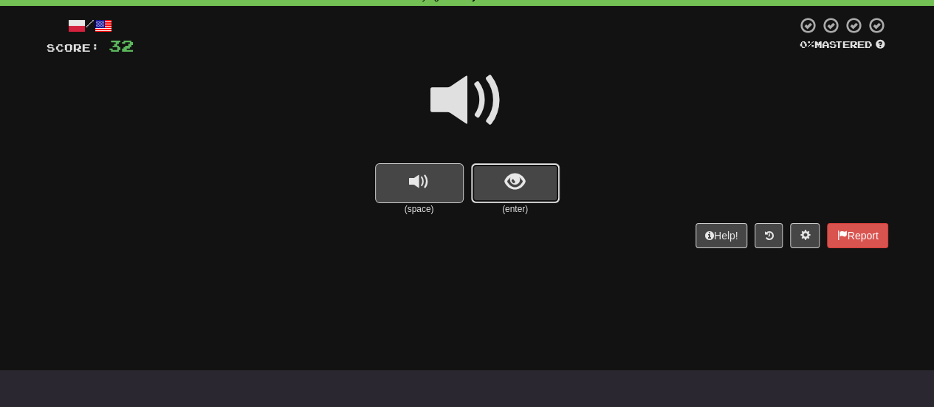
click at [516, 187] on span "show sentence" at bounding box center [515, 182] width 20 height 20
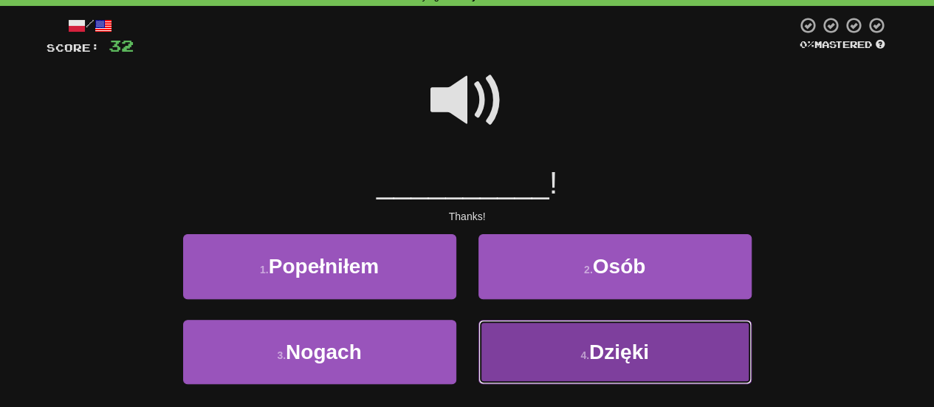
click at [603, 352] on span "Dzięki" at bounding box center [619, 352] width 60 height 23
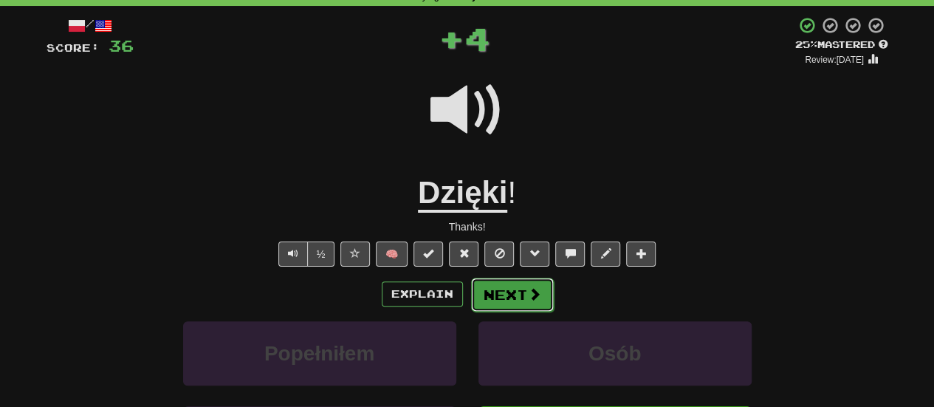
click at [519, 293] on button "Next" at bounding box center [512, 295] width 83 height 34
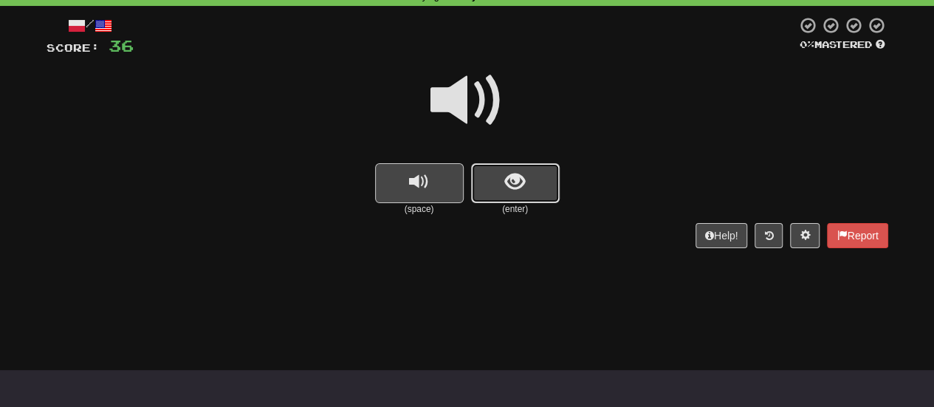
click at [545, 196] on button "show sentence" at bounding box center [515, 183] width 89 height 40
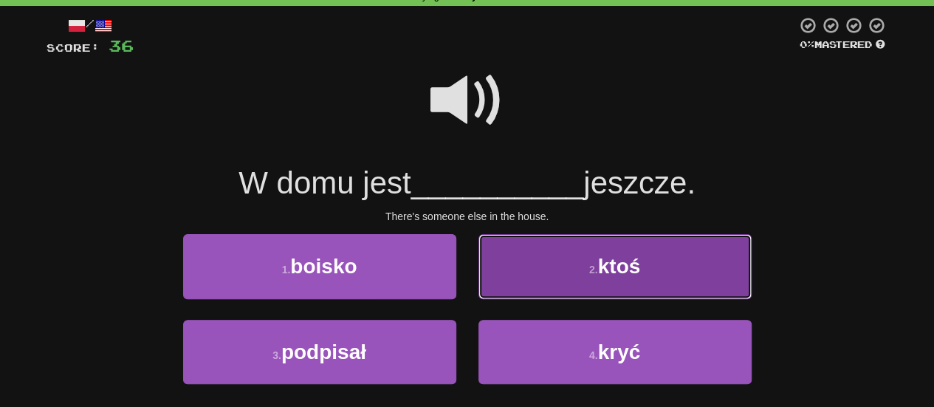
click at [584, 275] on button "2 . ktoś" at bounding box center [615, 266] width 273 height 64
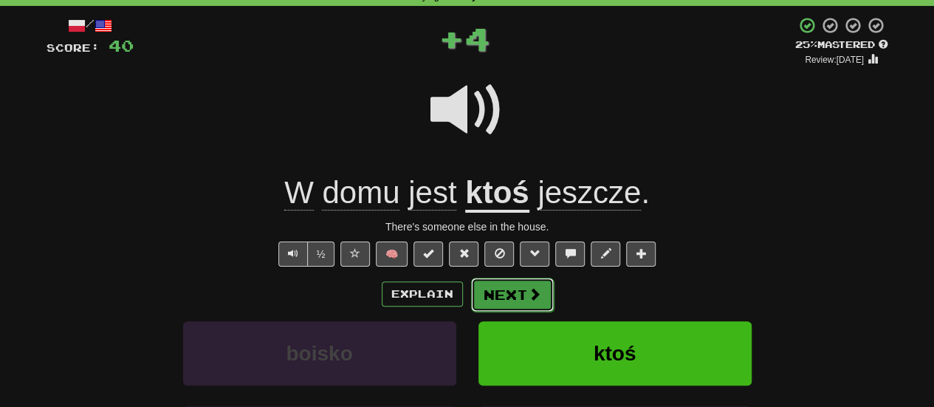
click at [519, 295] on button "Next" at bounding box center [512, 295] width 83 height 34
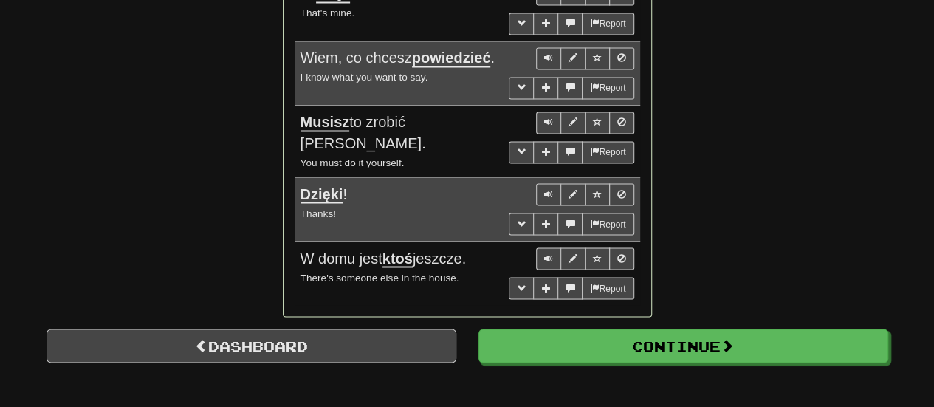
scroll to position [1256, 0]
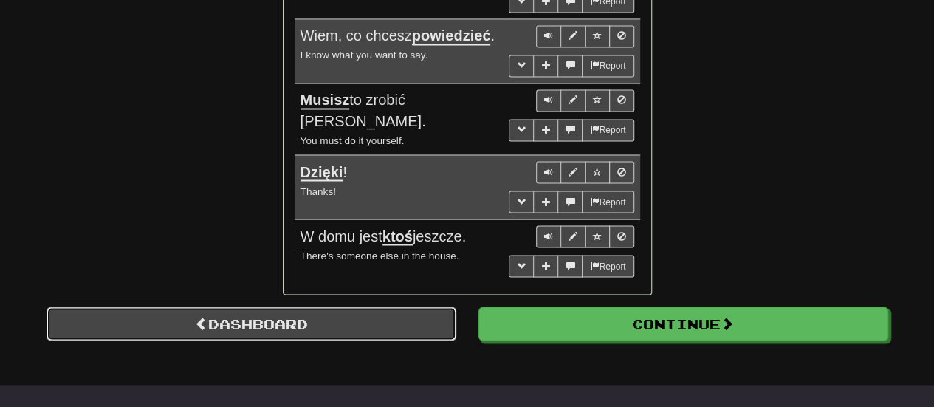
click at [445, 307] on link "Dashboard" at bounding box center [252, 324] width 410 height 34
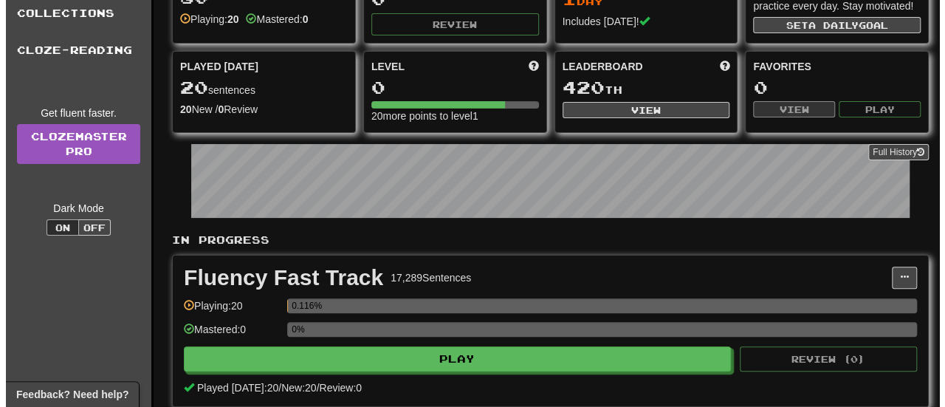
scroll to position [222, 0]
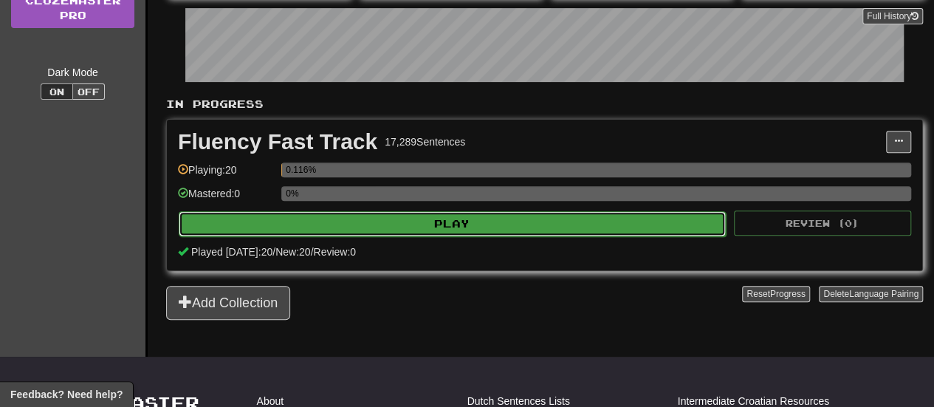
click at [688, 225] on button "Play" at bounding box center [452, 223] width 547 height 25
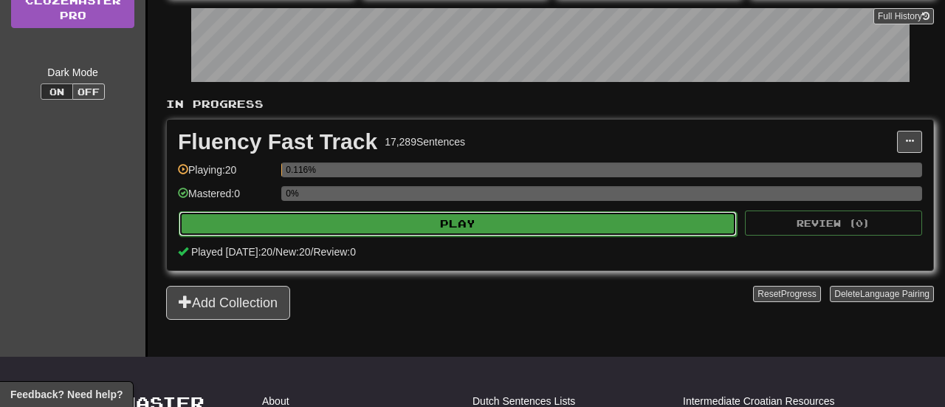
select select "**"
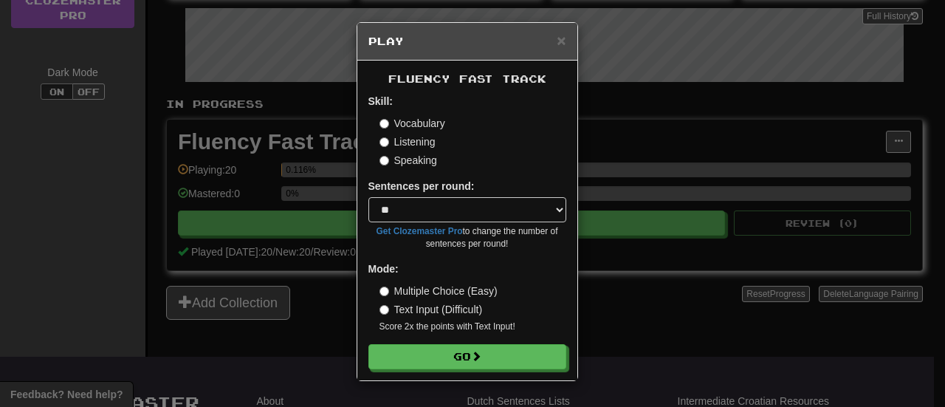
click at [393, 160] on label "Speaking" at bounding box center [409, 160] width 58 height 15
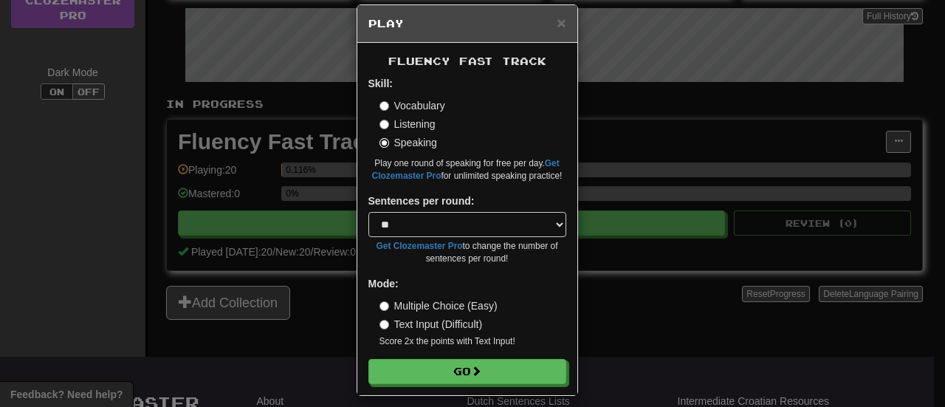
scroll to position [27, 0]
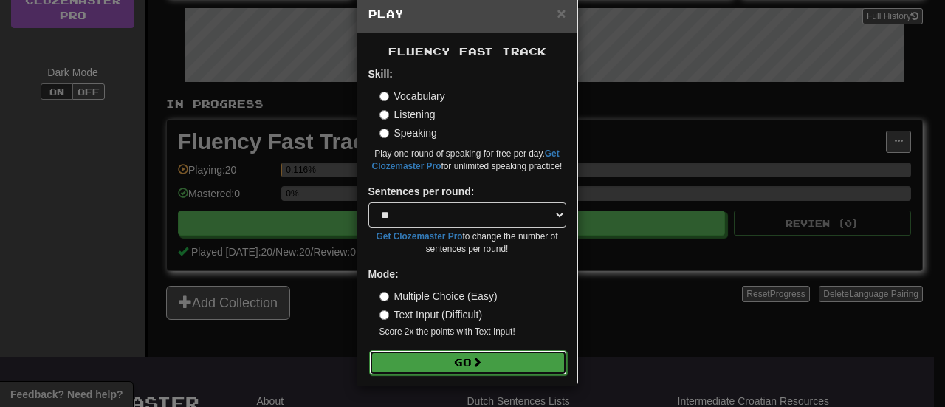
click at [467, 370] on button "Go" at bounding box center [468, 362] width 198 height 25
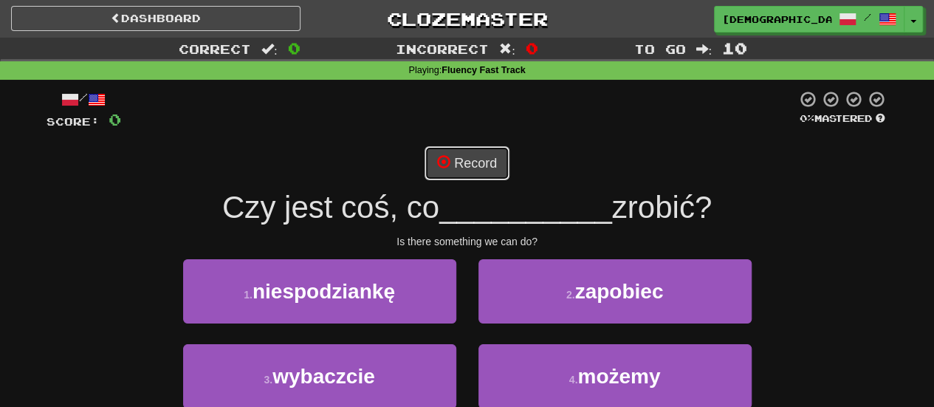
click at [465, 158] on button "Record" at bounding box center [467, 163] width 85 height 34
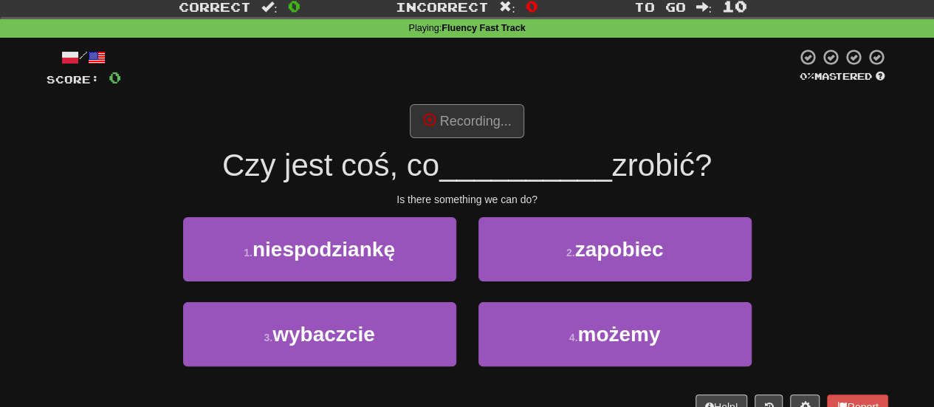
scroll to position [74, 0]
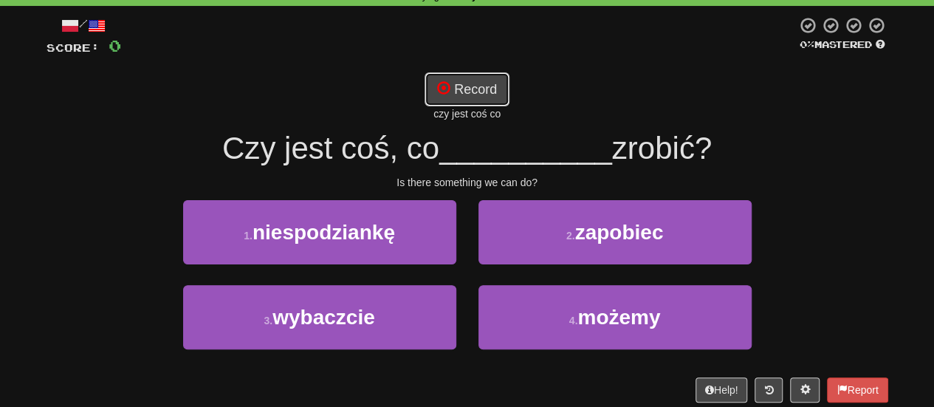
click at [490, 84] on button "Record" at bounding box center [467, 89] width 85 height 34
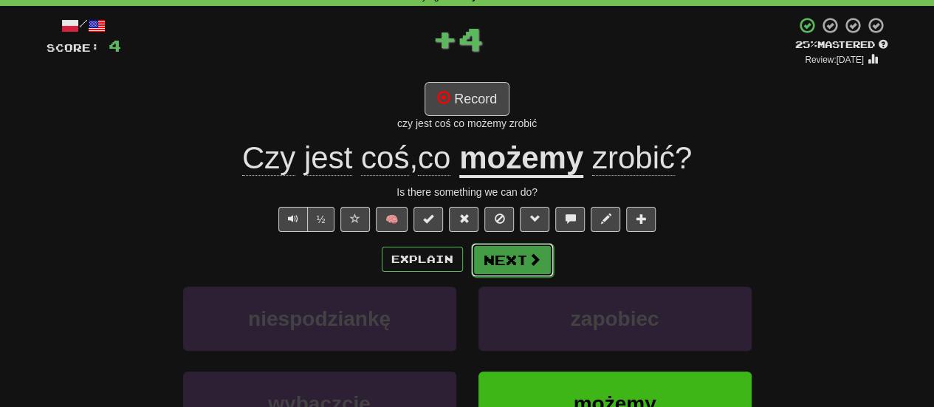
click at [491, 271] on button "Next" at bounding box center [512, 260] width 83 height 34
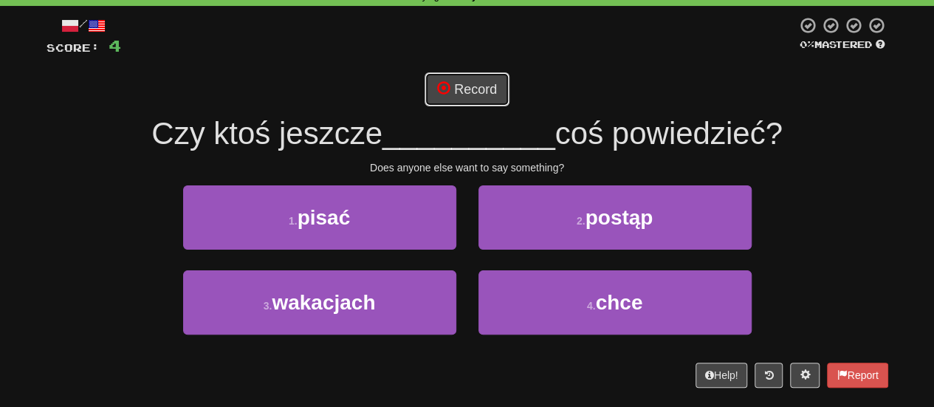
click at [476, 99] on button "Record" at bounding box center [467, 89] width 85 height 34
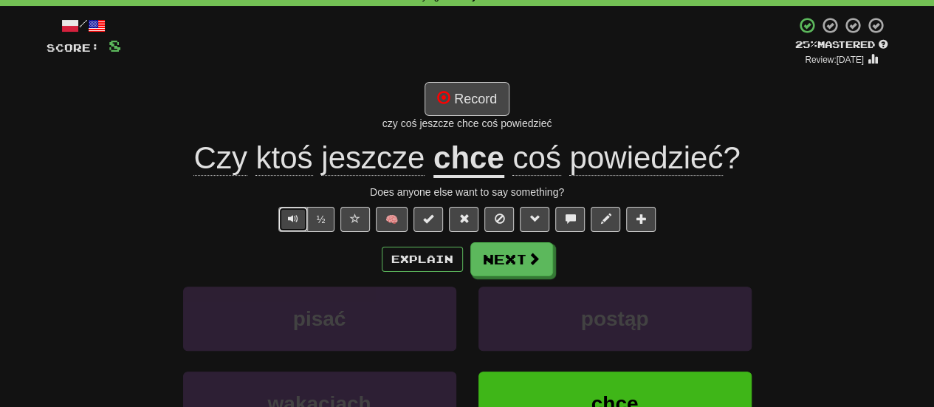
click at [298, 216] on span "Text-to-speech controls" at bounding box center [293, 218] width 10 height 10
click at [322, 217] on button "½" at bounding box center [321, 219] width 28 height 25
click at [492, 259] on button "Next" at bounding box center [512, 260] width 83 height 34
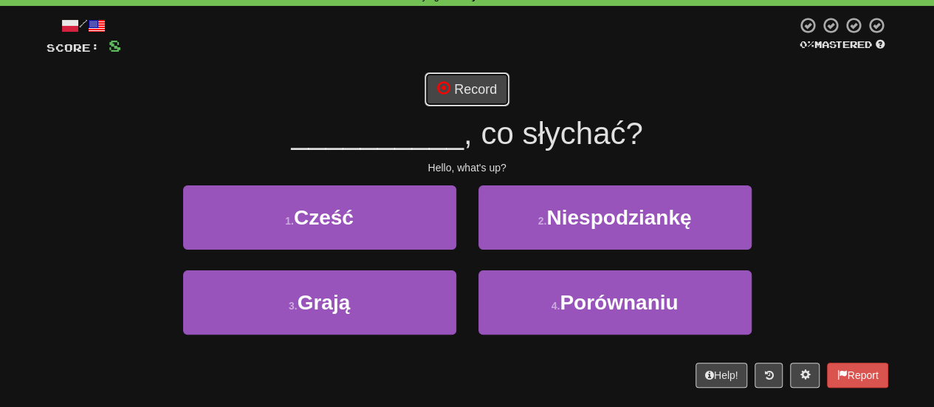
click at [477, 97] on button "Record" at bounding box center [467, 89] width 85 height 34
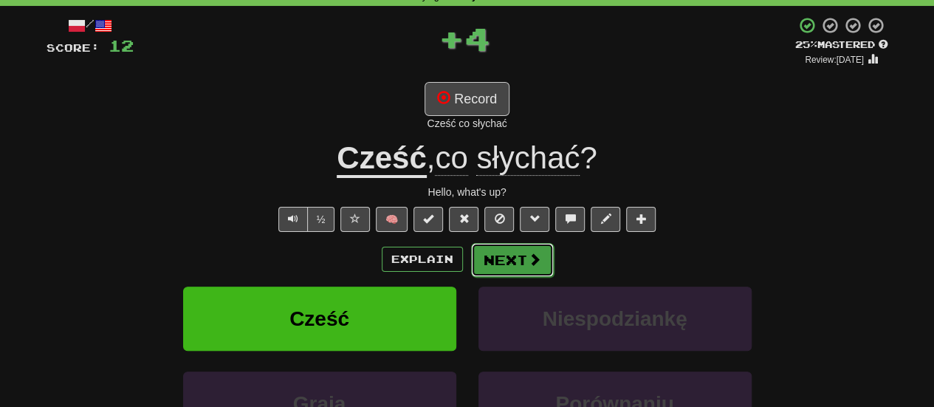
click at [510, 261] on button "Next" at bounding box center [512, 260] width 83 height 34
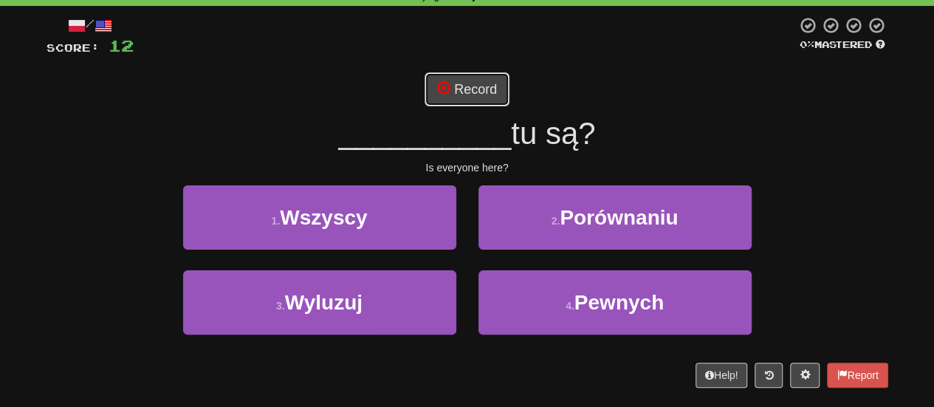
click at [477, 85] on button "Record" at bounding box center [467, 89] width 85 height 34
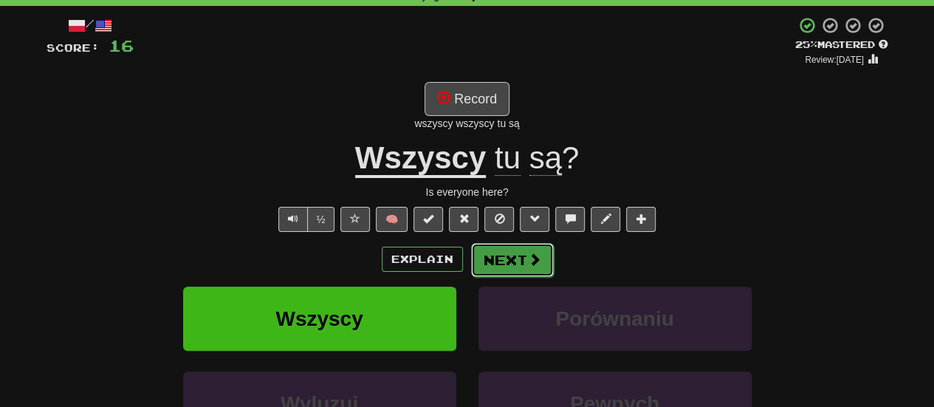
click at [503, 259] on button "Next" at bounding box center [512, 260] width 83 height 34
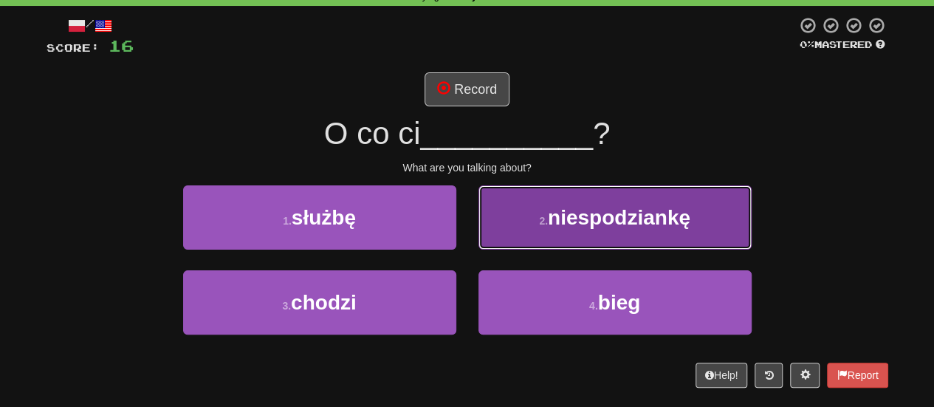
click at [520, 234] on button "2 . niespodziankę" at bounding box center [615, 217] width 273 height 64
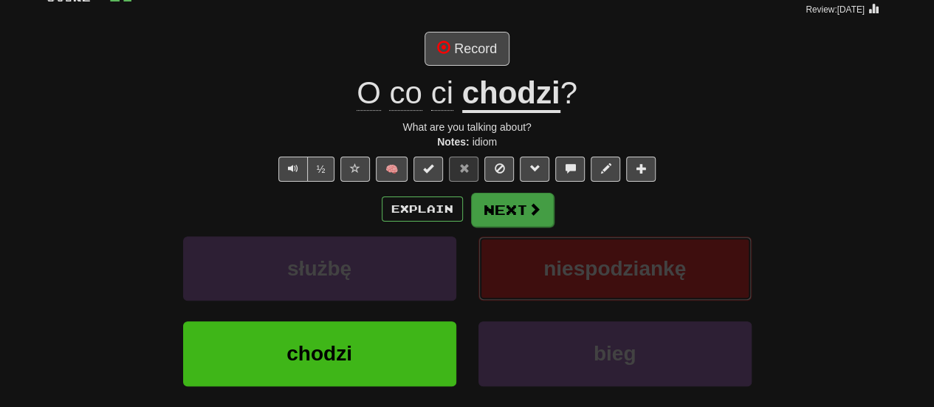
scroll to position [148, 0]
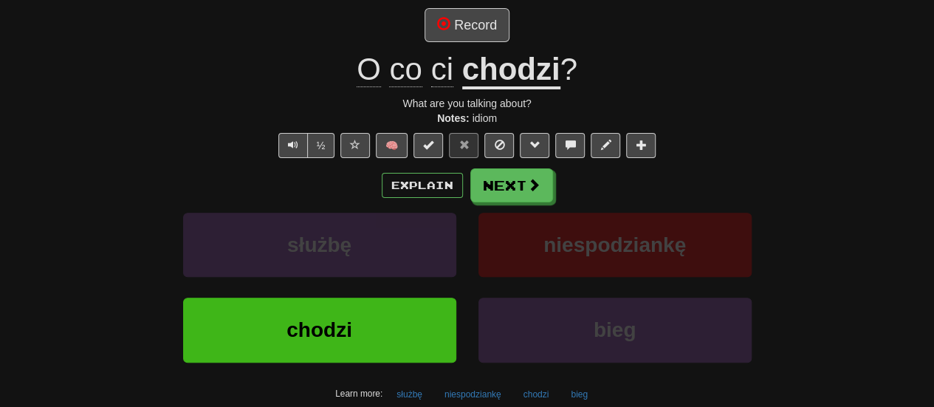
click at [508, 64] on u "chodzi" at bounding box center [511, 71] width 98 height 38
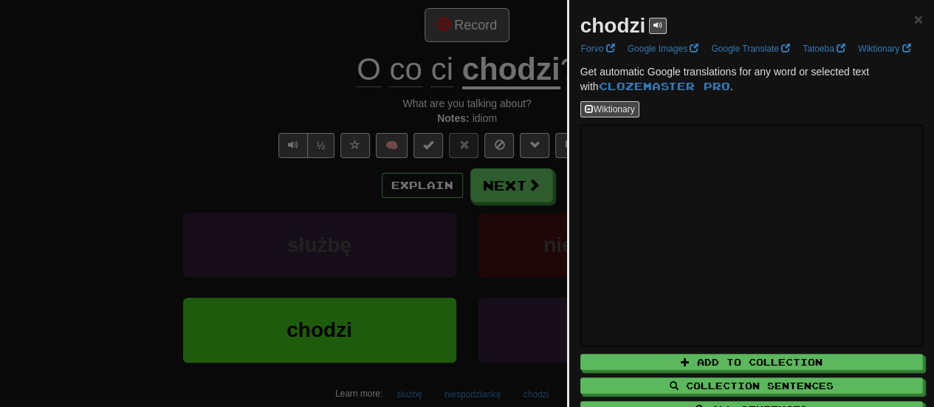
click at [497, 250] on div at bounding box center [467, 203] width 934 height 407
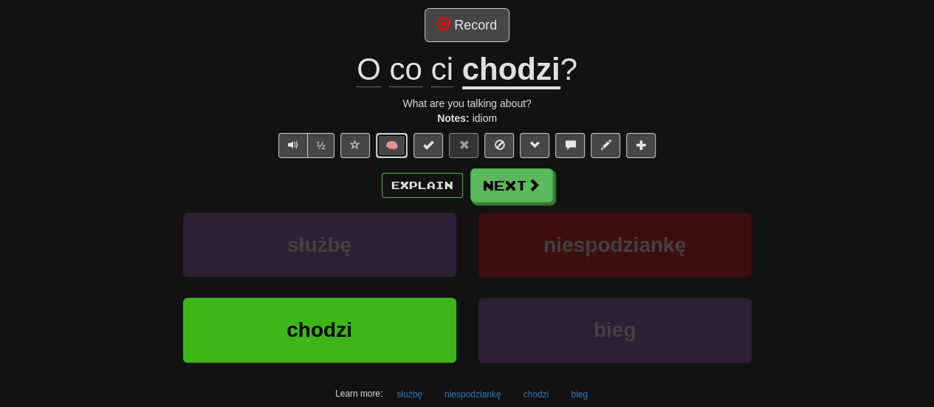
click at [394, 146] on button "🧠" at bounding box center [392, 145] width 32 height 25
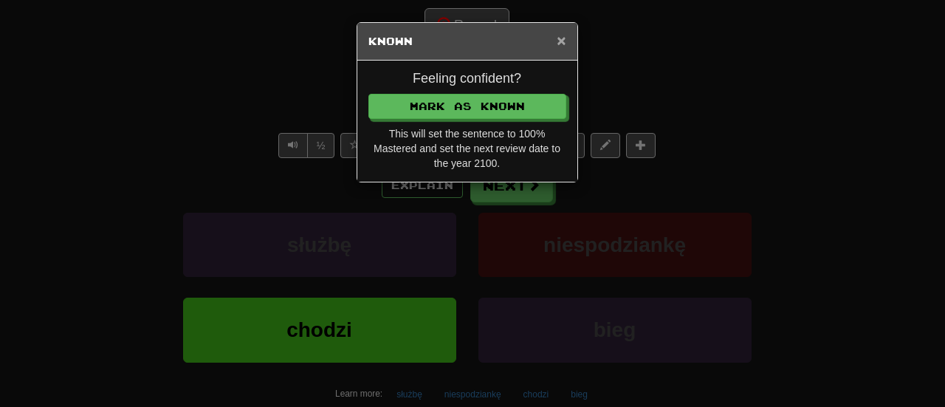
click at [558, 38] on span "×" at bounding box center [561, 40] width 9 height 17
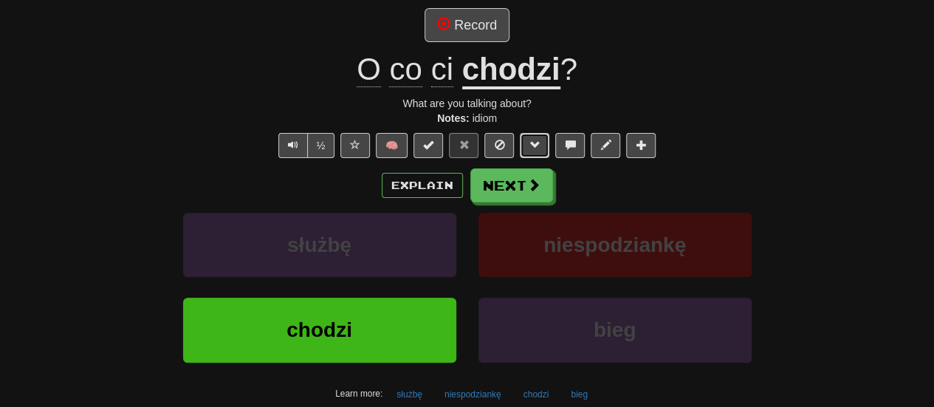
click at [528, 143] on button at bounding box center [535, 145] width 30 height 25
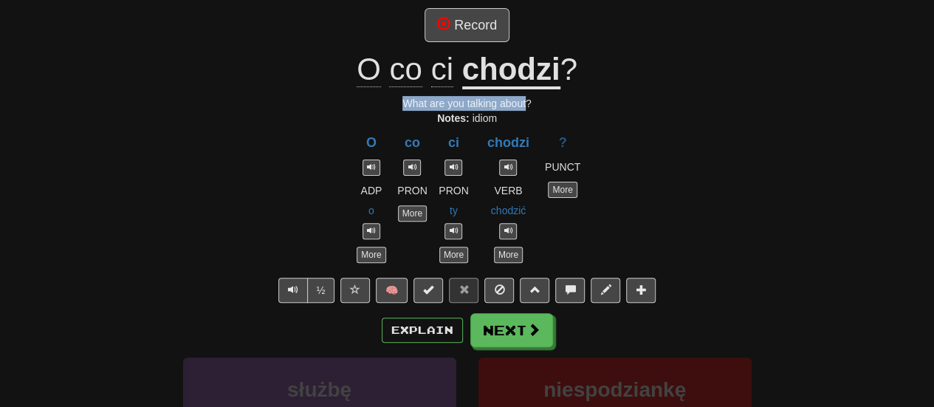
drag, startPoint x: 406, startPoint y: 103, endPoint x: 527, endPoint y: 106, distance: 121.9
click at [527, 106] on div "What are you talking about?" at bounding box center [468, 103] width 842 height 15
click at [520, 69] on u "chodzi" at bounding box center [511, 71] width 98 height 38
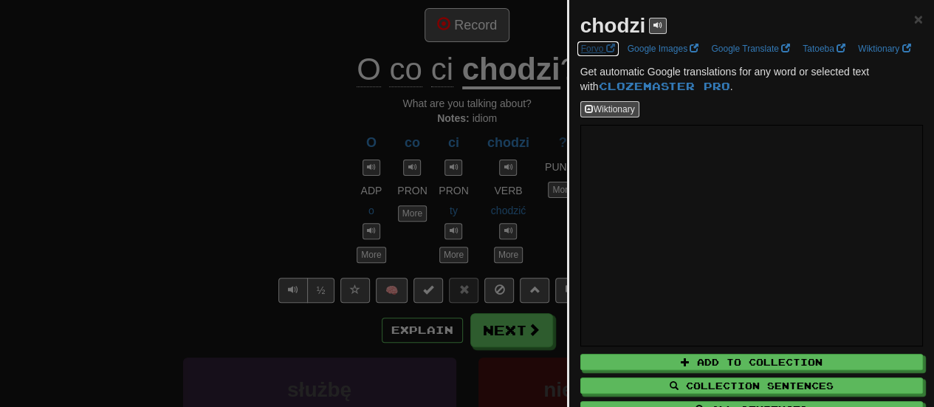
click at [594, 48] on link "Forvo" at bounding box center [598, 49] width 43 height 16
click at [914, 18] on span "×" at bounding box center [918, 18] width 9 height 17
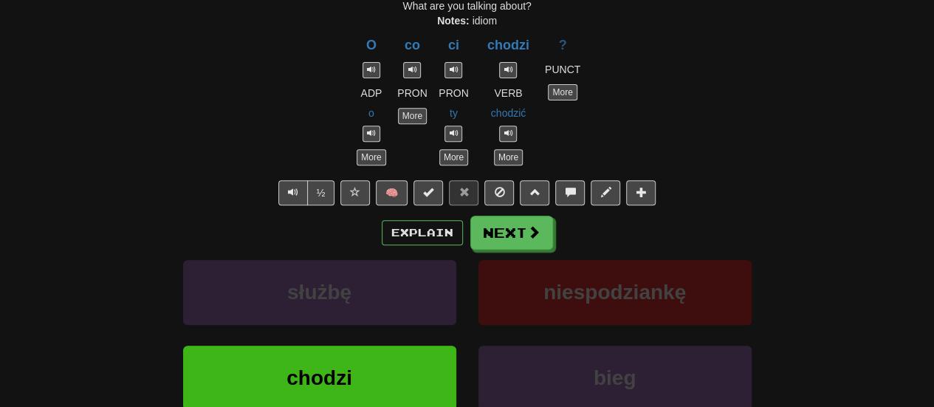
scroll to position [295, 0]
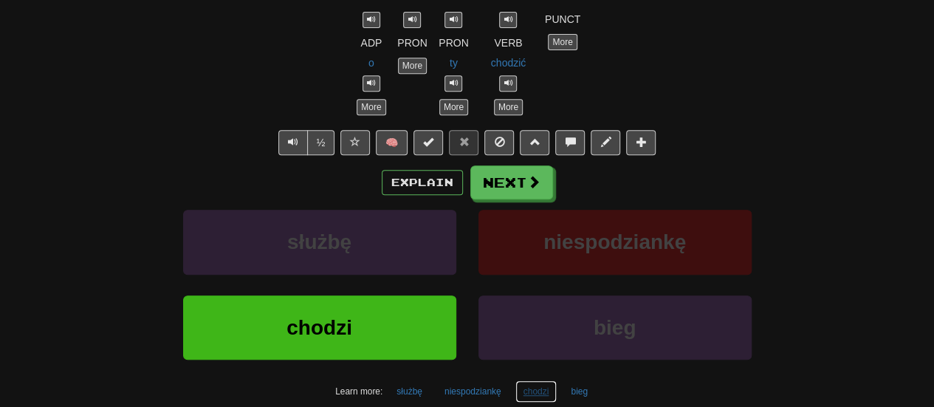
click at [538, 386] on button "chodzi" at bounding box center [537, 391] width 42 height 22
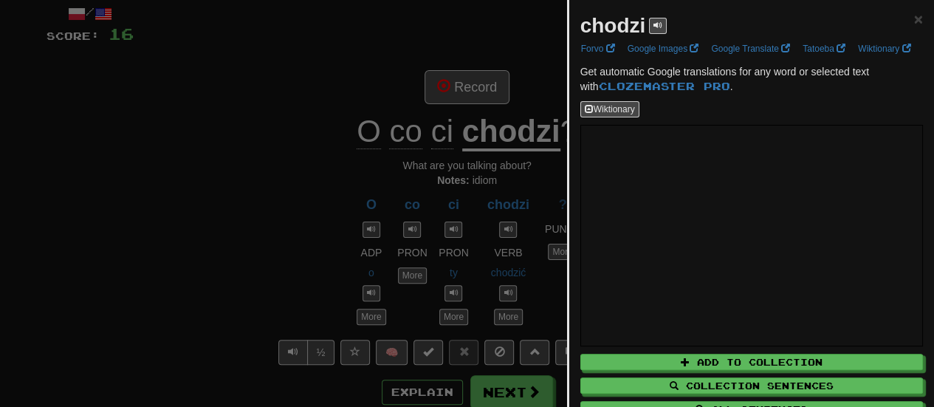
scroll to position [0, 0]
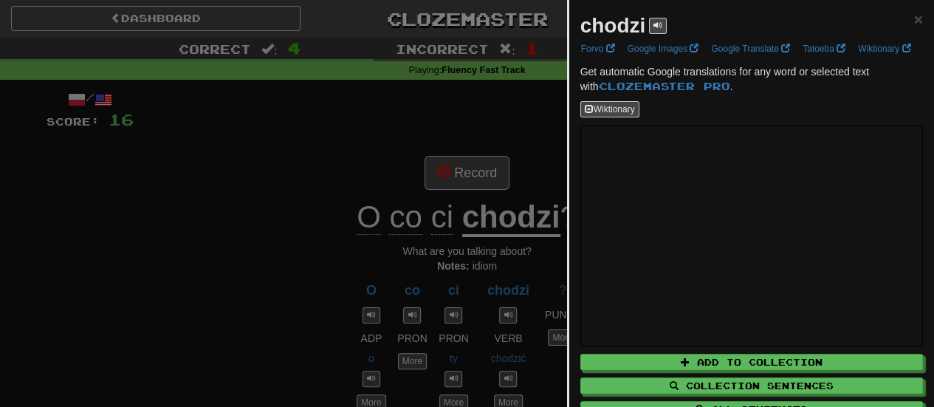
click at [278, 265] on div at bounding box center [467, 203] width 934 height 407
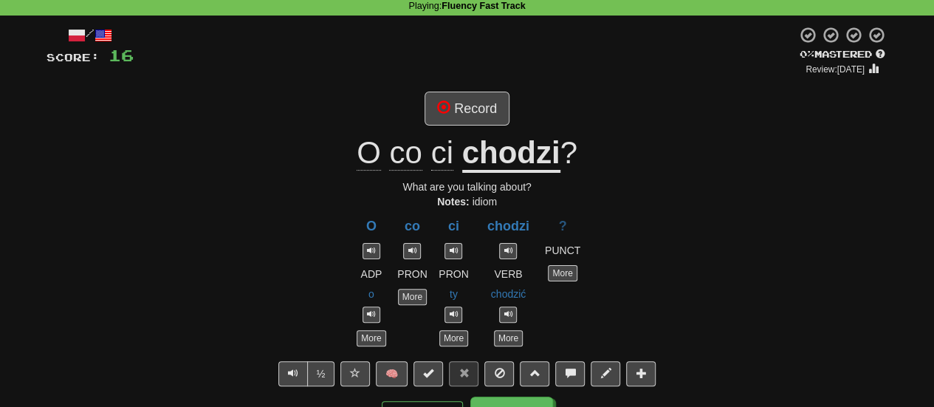
scroll to position [148, 0]
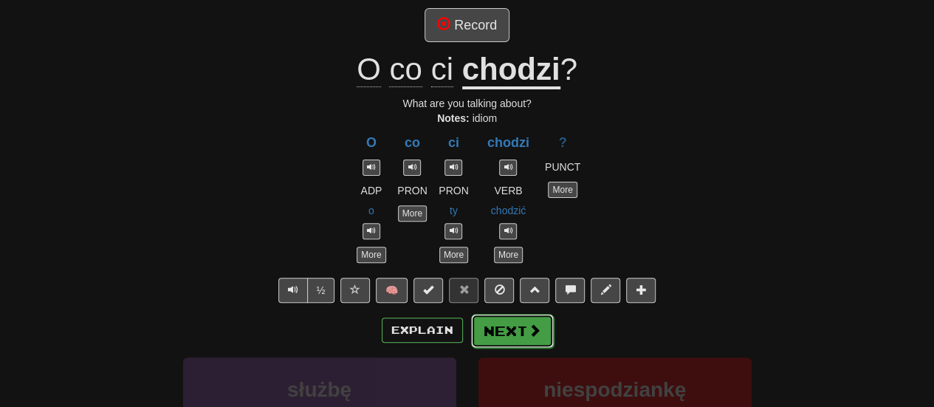
click at [536, 327] on span at bounding box center [534, 330] width 13 height 13
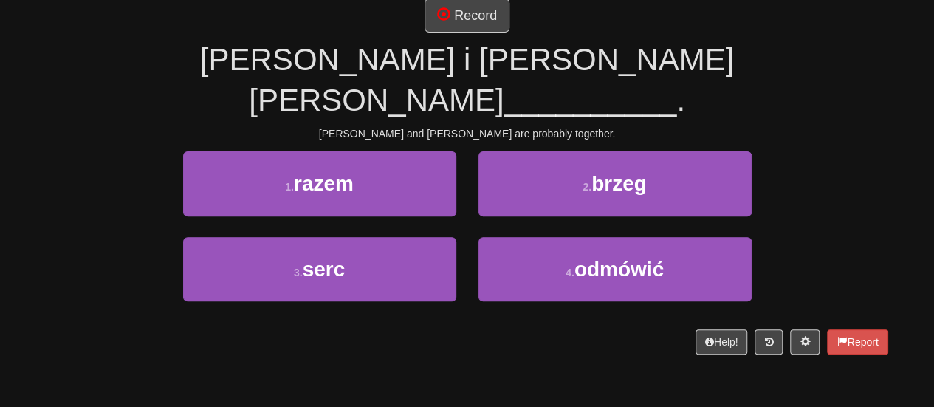
scroll to position [138, 0]
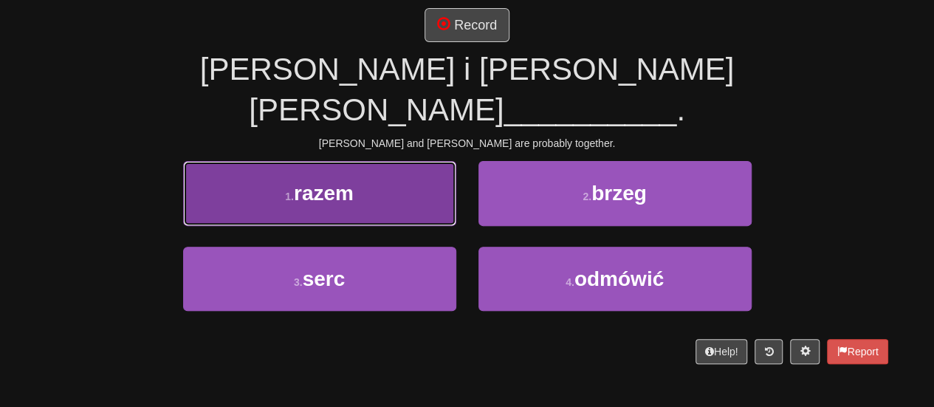
click at [386, 161] on button "1 . razem" at bounding box center [319, 193] width 273 height 64
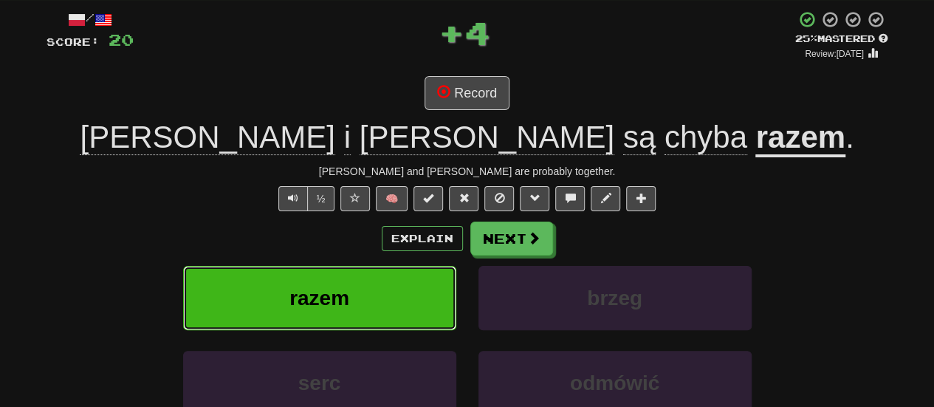
scroll to position [74, 0]
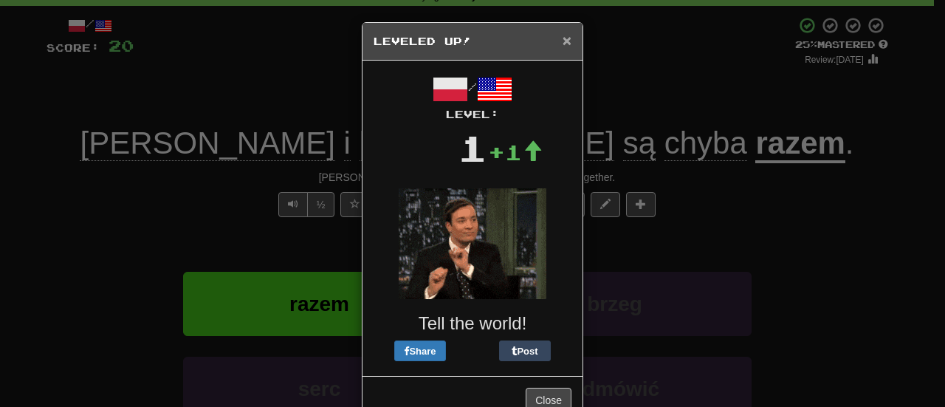
click at [563, 41] on span "×" at bounding box center [567, 40] width 9 height 17
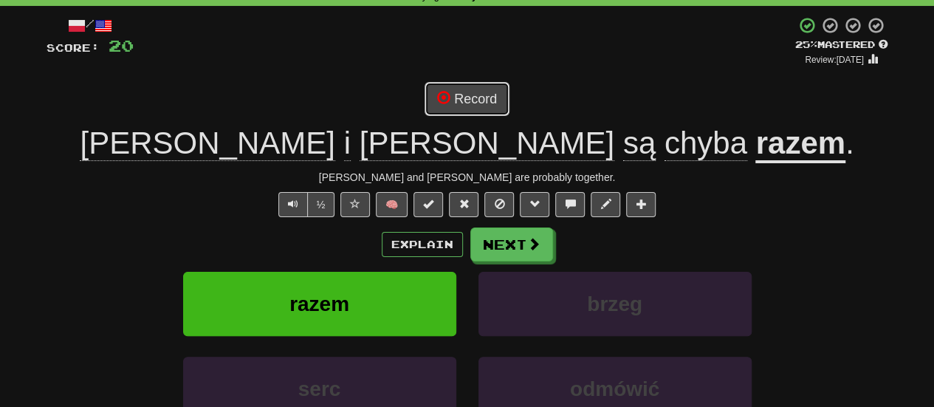
click at [488, 99] on button "Record" at bounding box center [467, 99] width 85 height 34
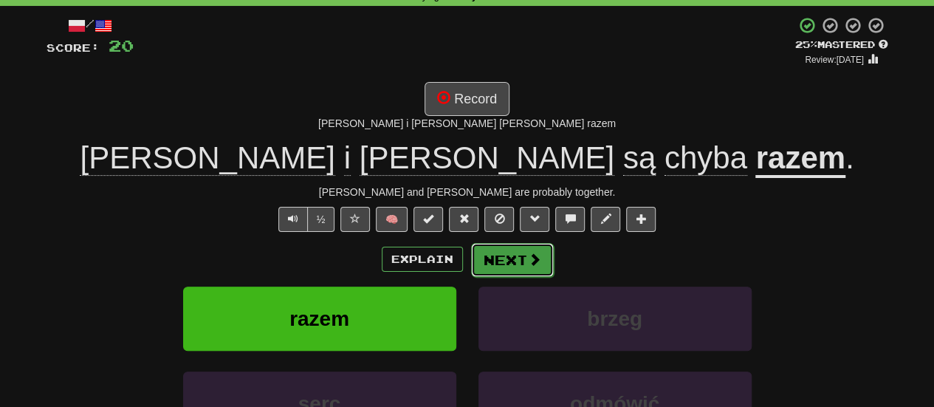
click at [504, 270] on button "Next" at bounding box center [512, 260] width 83 height 34
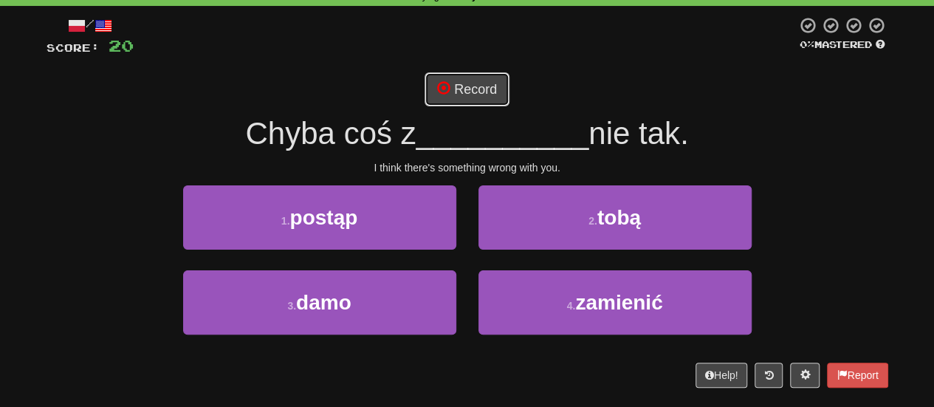
click at [454, 94] on button "Record" at bounding box center [467, 89] width 85 height 34
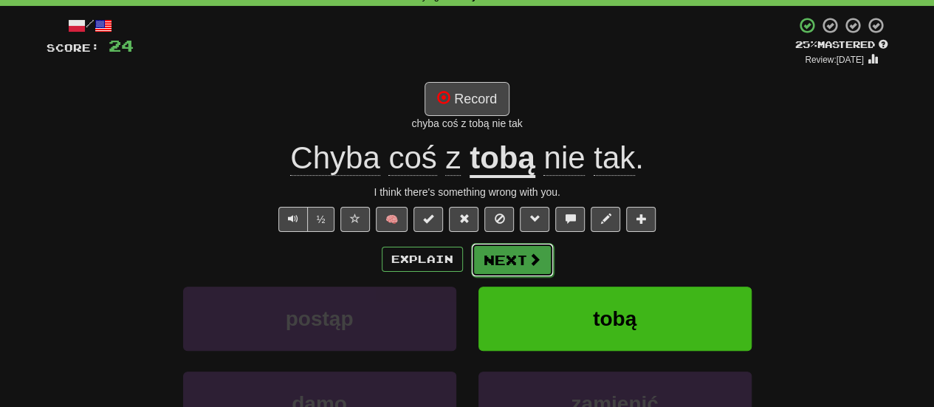
click at [479, 251] on button "Next" at bounding box center [512, 260] width 83 height 34
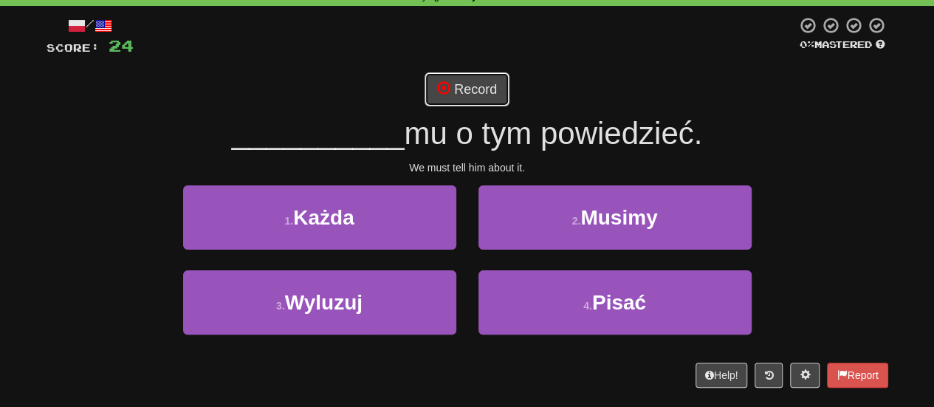
click at [482, 83] on button "Record" at bounding box center [467, 89] width 85 height 34
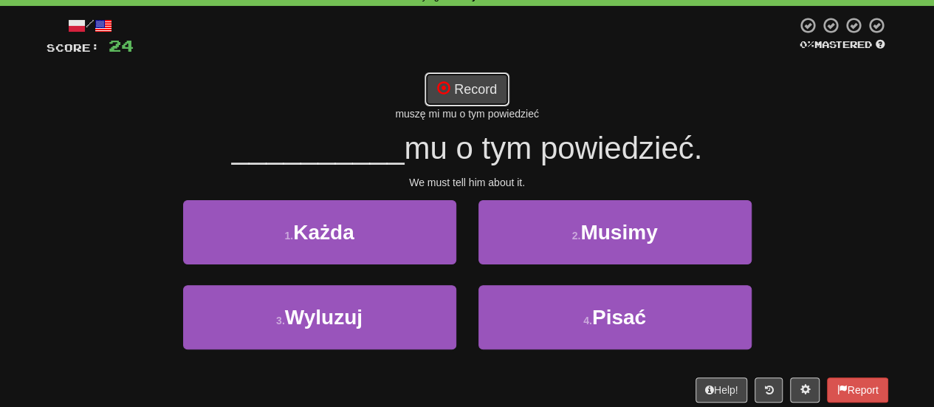
click at [482, 83] on button "Record" at bounding box center [467, 89] width 85 height 34
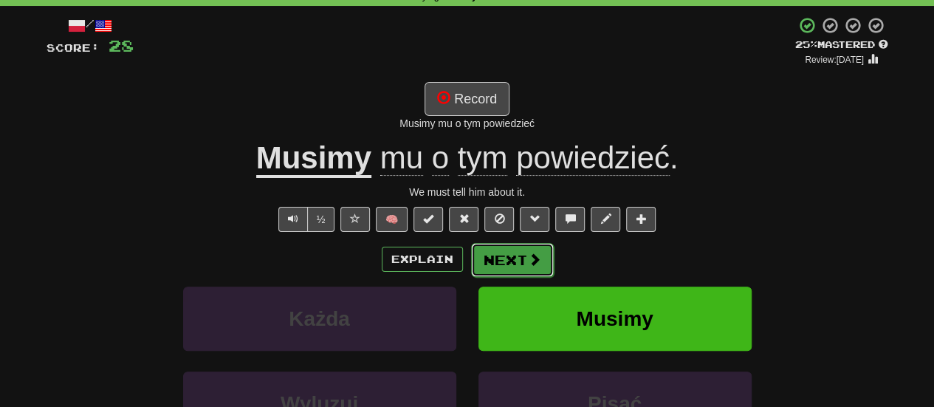
click at [520, 253] on button "Next" at bounding box center [512, 260] width 83 height 34
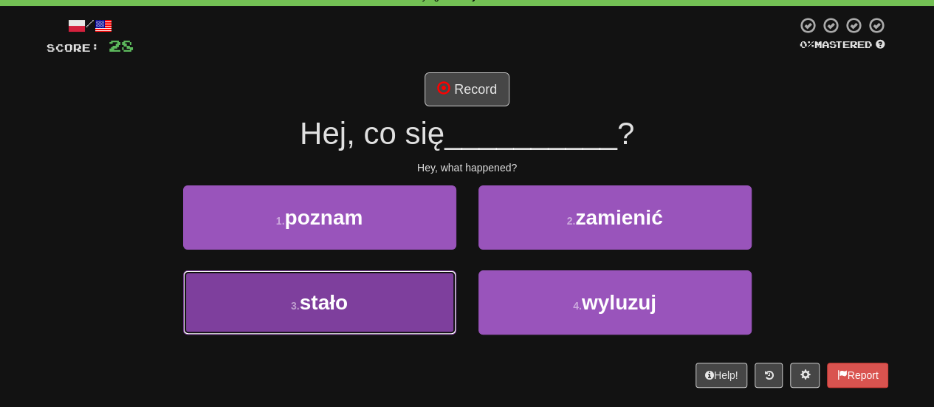
click at [391, 293] on button "3 . stało" at bounding box center [319, 302] width 273 height 64
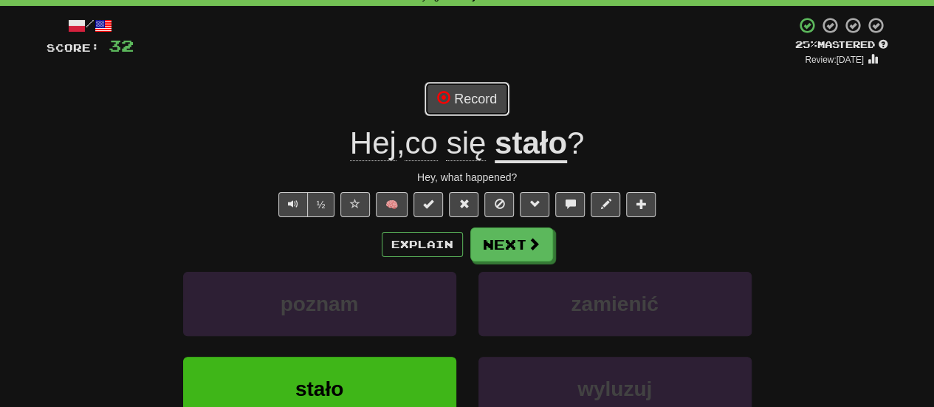
click at [487, 101] on button "Record" at bounding box center [467, 99] width 85 height 34
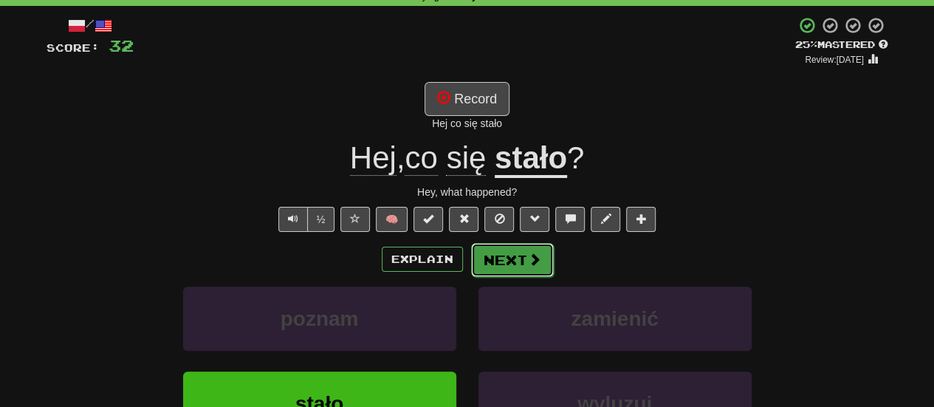
click at [501, 253] on button "Next" at bounding box center [512, 260] width 83 height 34
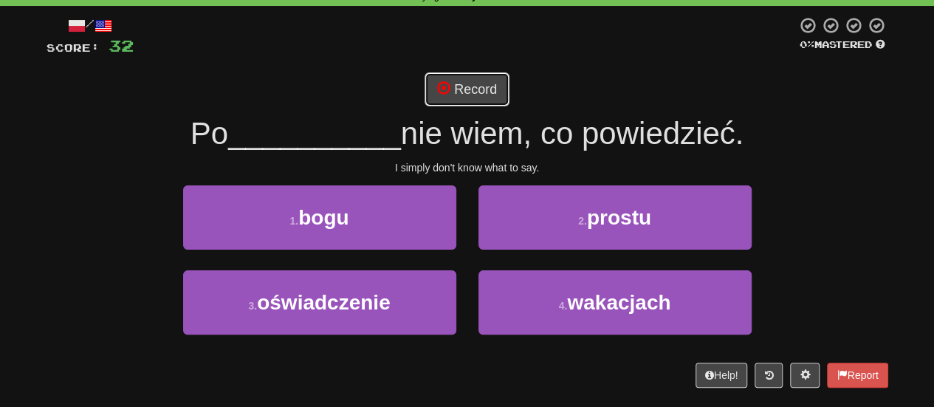
click at [490, 101] on button "Record" at bounding box center [467, 89] width 85 height 34
